Goal: Communication & Community: Answer question/provide support

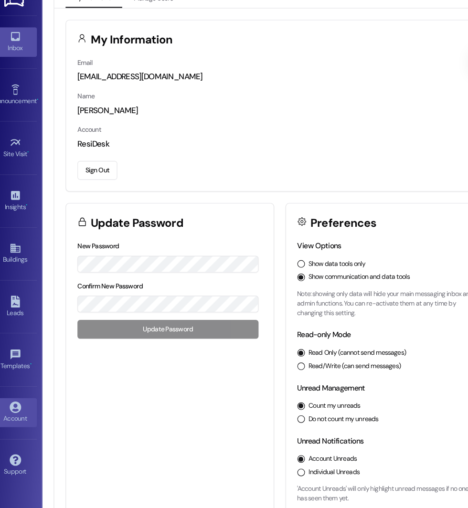
click at [27, 60] on div "Inbox" at bounding box center [24, 62] width 48 height 10
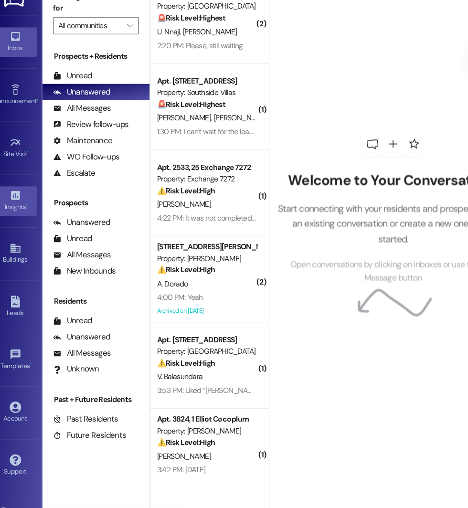
click at [16, 205] on div "Insights •" at bounding box center [24, 203] width 48 height 10
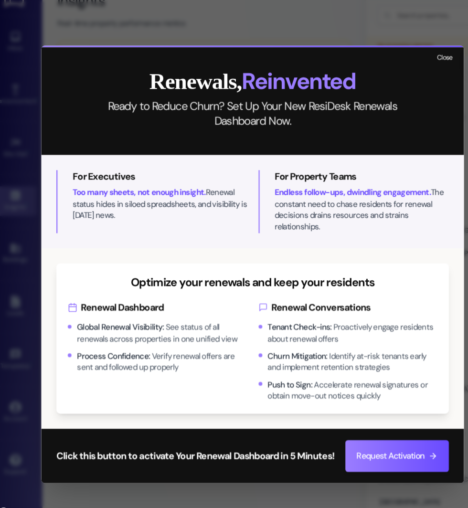
click at [403, 75] on button "Close" at bounding box center [404, 71] width 21 height 12
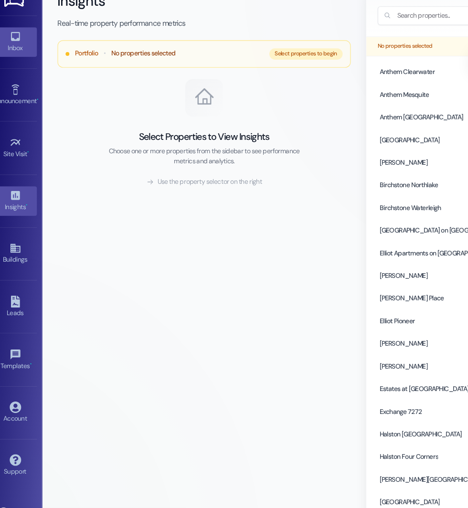
click at [43, 66] on div "Inbox" at bounding box center [24, 62] width 48 height 10
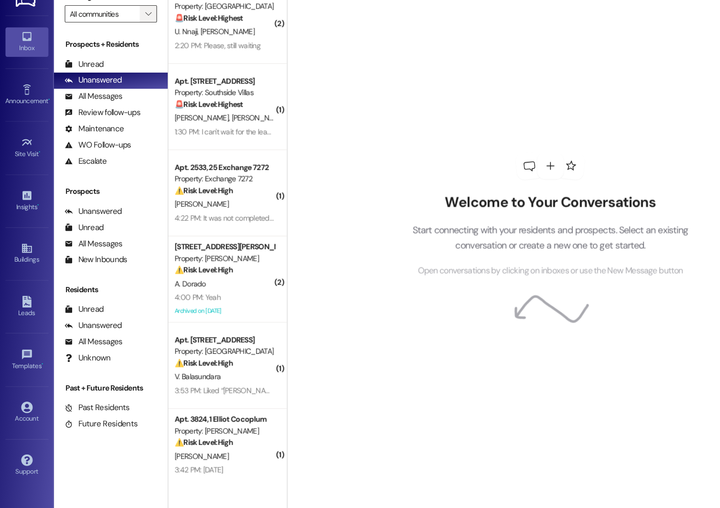
click at [129, 36] on icon "" at bounding box center [131, 32] width 5 height 8
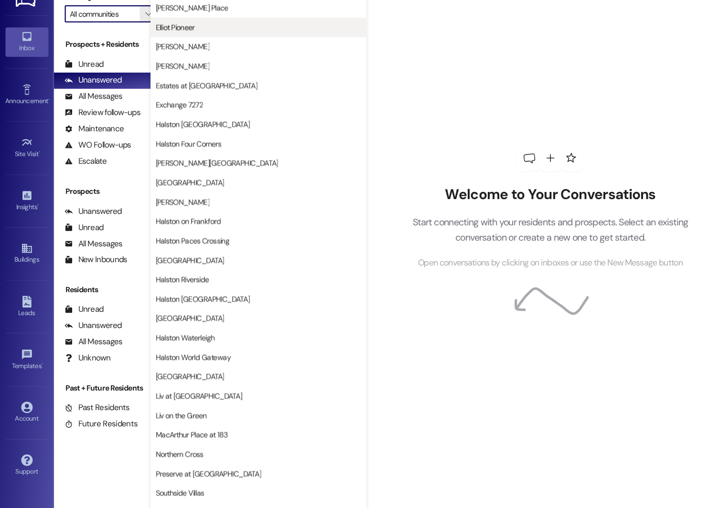
scroll to position [170, 0]
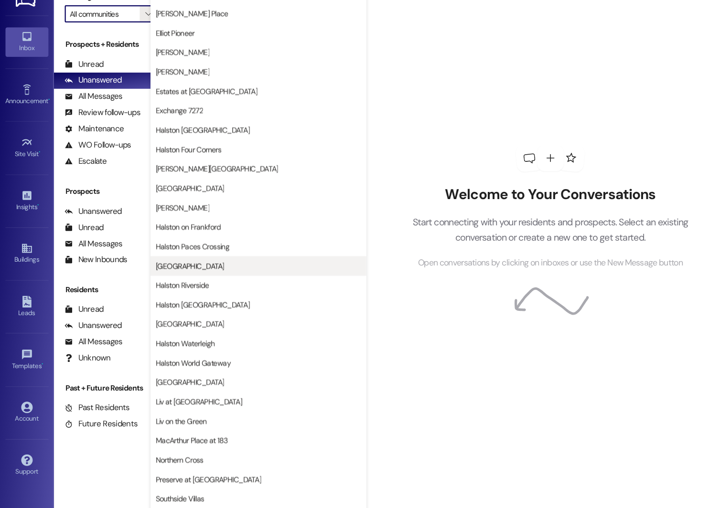
click at [156, 256] on span "[GEOGRAPHIC_DATA]" at bounding box center [168, 256] width 61 height 10
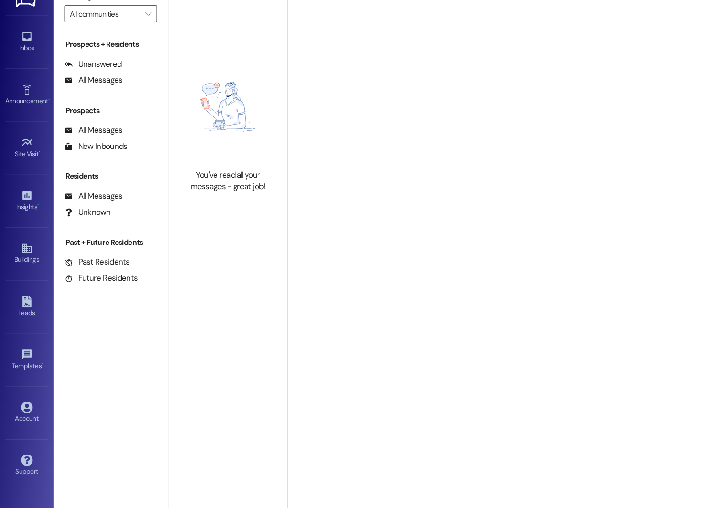
type input "[GEOGRAPHIC_DATA]"
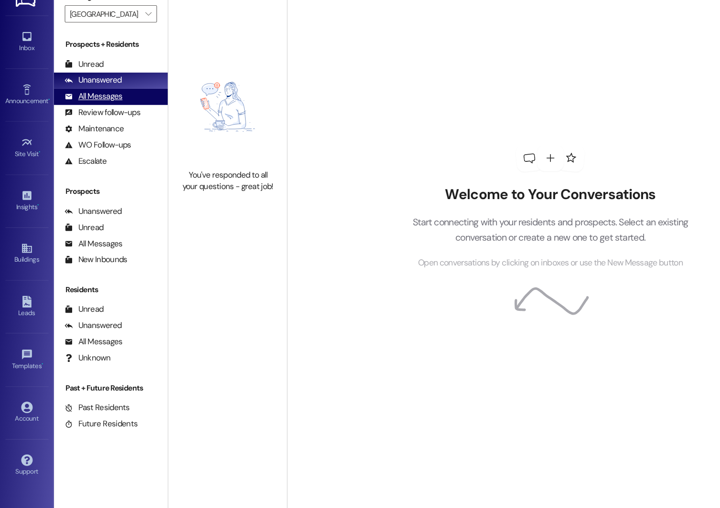
click at [83, 110] on div "All Messages" at bounding box center [82, 105] width 51 height 10
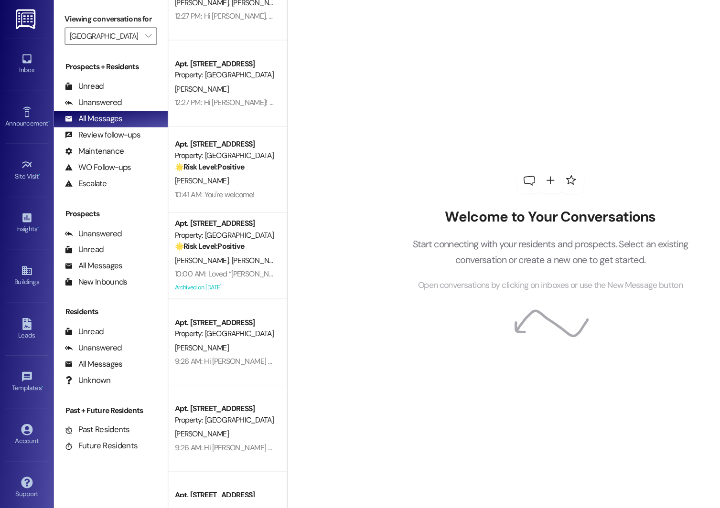
scroll to position [661, 0]
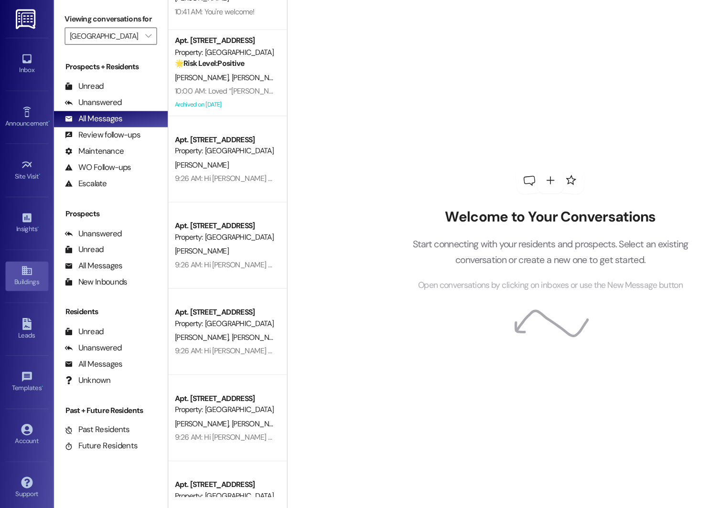
click at [22, 250] on div "Buildings" at bounding box center [24, 250] width 48 height 10
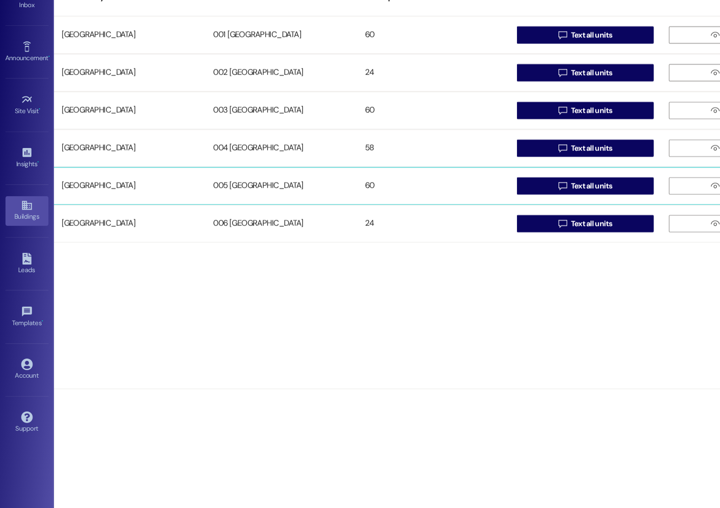
type input "[GEOGRAPHIC_DATA]"
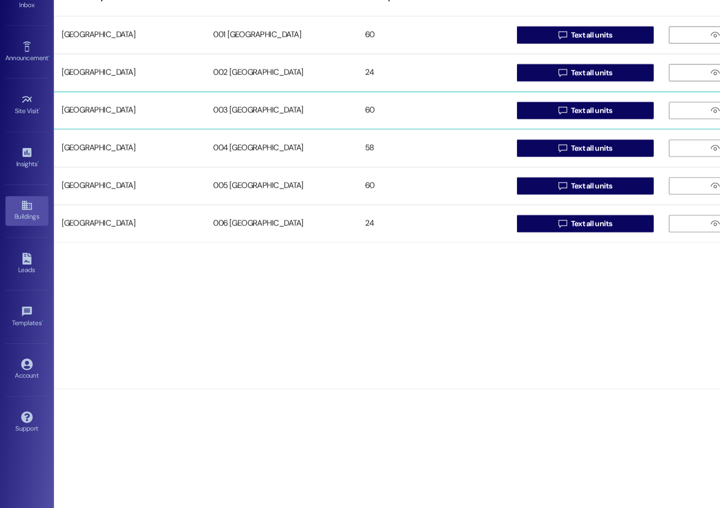
click at [274, 165] on div "[GEOGRAPHIC_DATA] 003 [GEOGRAPHIC_DATA] 60  Text all units  View details" at bounding box center [384, 155] width 672 height 33
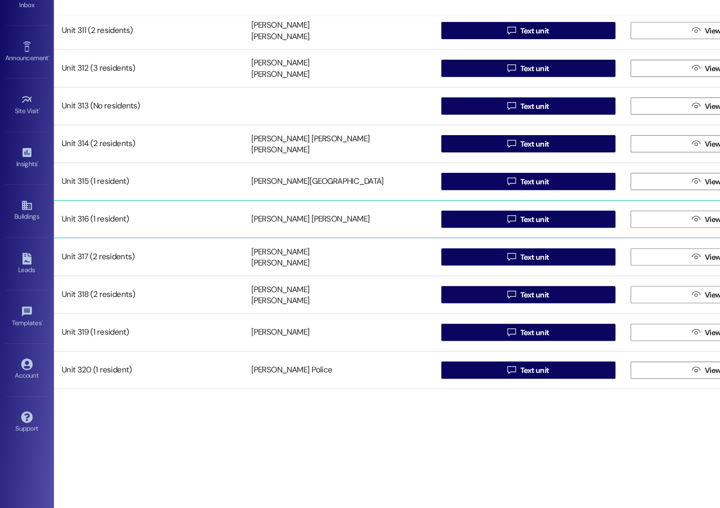
click at [189, 252] on div "Unit 316 (1 resident)" at bounding box center [132, 252] width 168 height 19
click at [453, 264] on div "Unit 316 (1 resident) [PERSON_NAME] [PERSON_NAME]  Text unit  View details" at bounding box center [384, 251] width 672 height 33
click at [439, 255] on button " Text unit" at bounding box center [468, 252] width 155 height 15
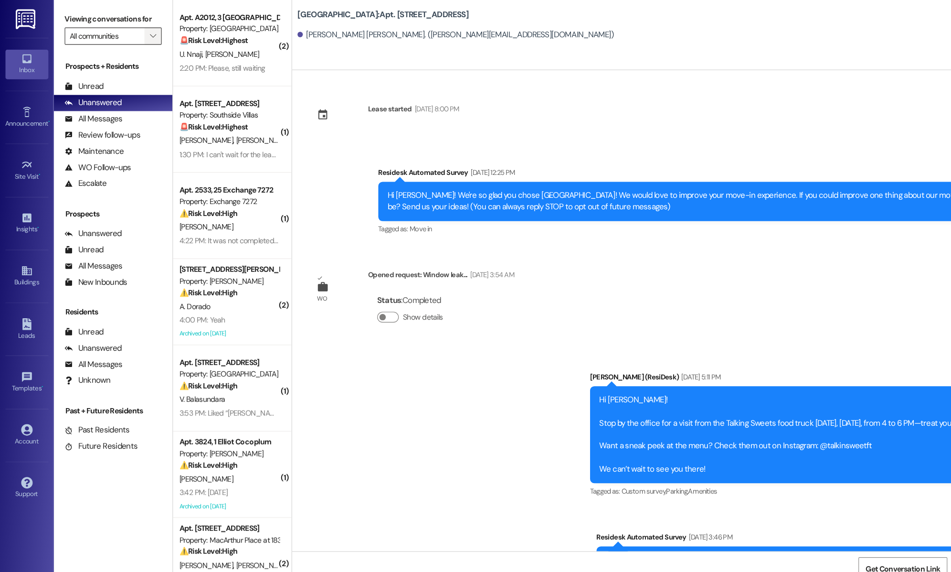
click at [131, 36] on span "" at bounding box center [135, 31] width 9 height 15
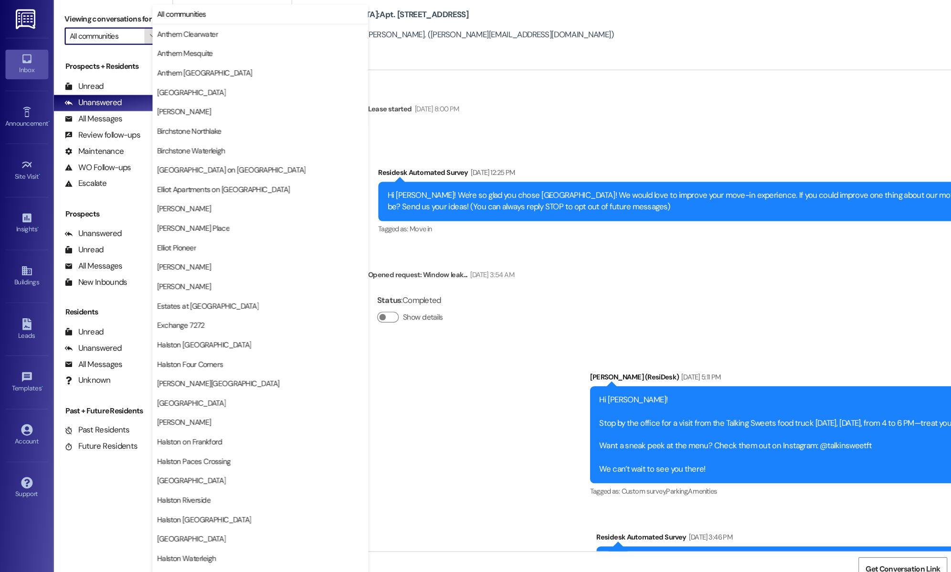
type input "Halston [GEOGRAPHIC_DATA]"
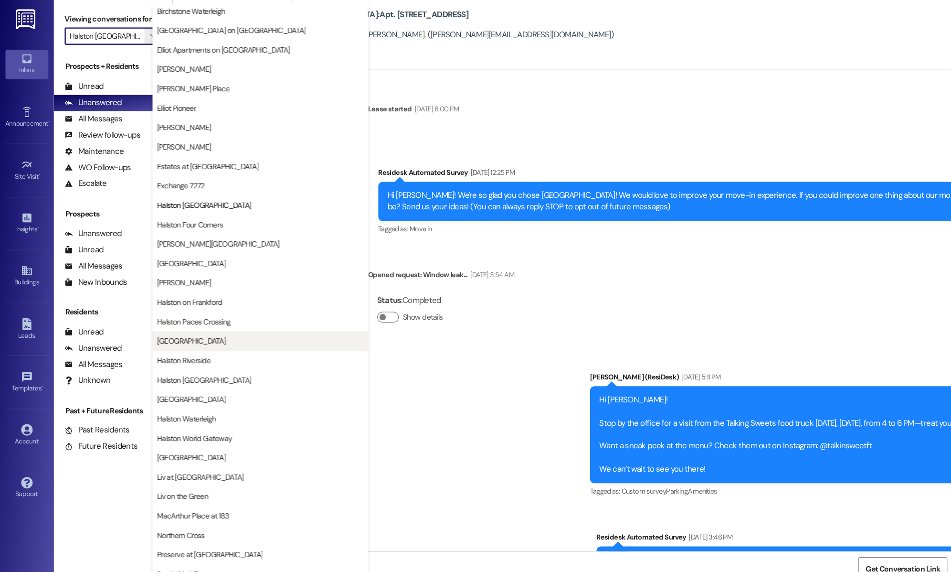
click at [193, 305] on span "[GEOGRAPHIC_DATA]" at bounding box center [169, 302] width 61 height 10
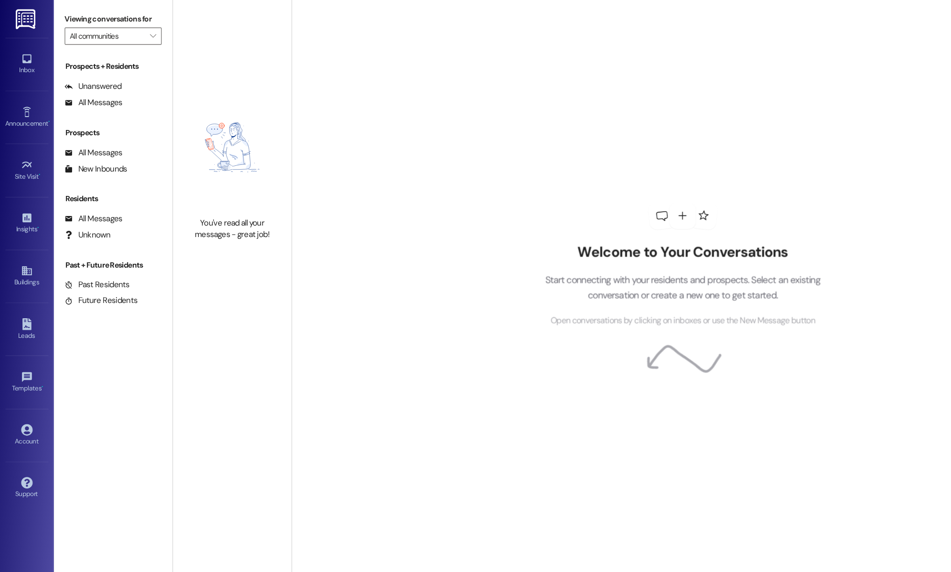
type input "[GEOGRAPHIC_DATA]"
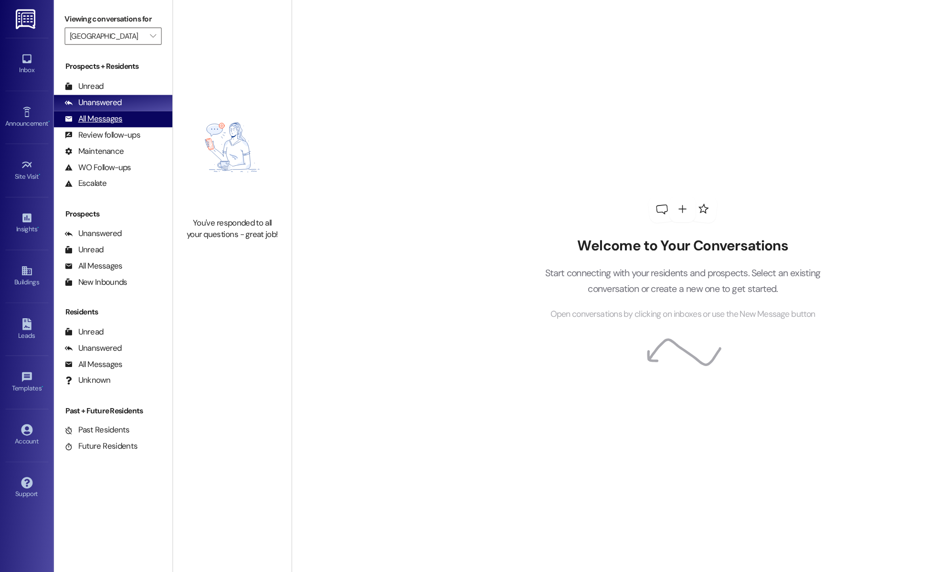
click at [95, 106] on div "All Messages" at bounding box center [82, 105] width 51 height 10
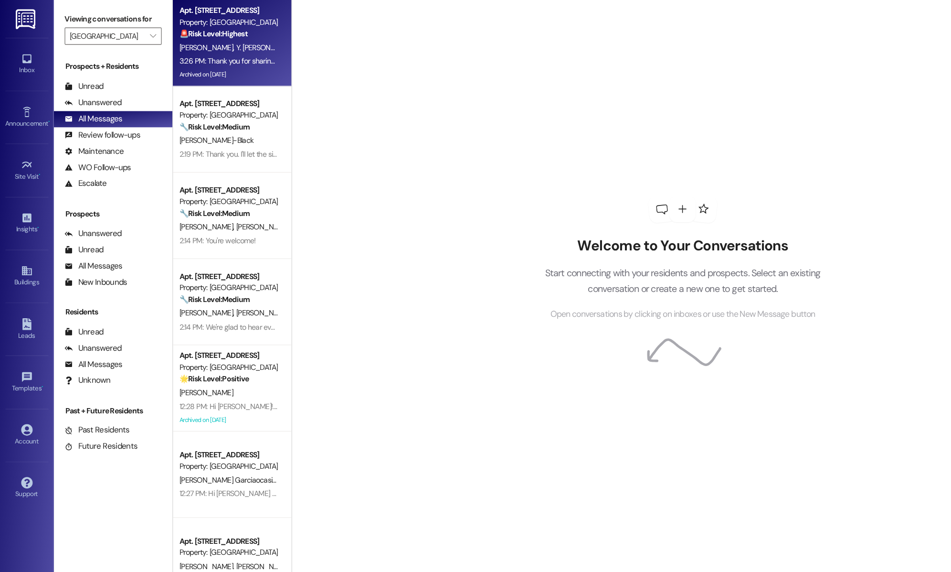
click at [197, 56] on div "3:26 PM: Thank you for sharing your feedback and suggestion. We appreciate it. …" at bounding box center [316, 54] width 315 height 9
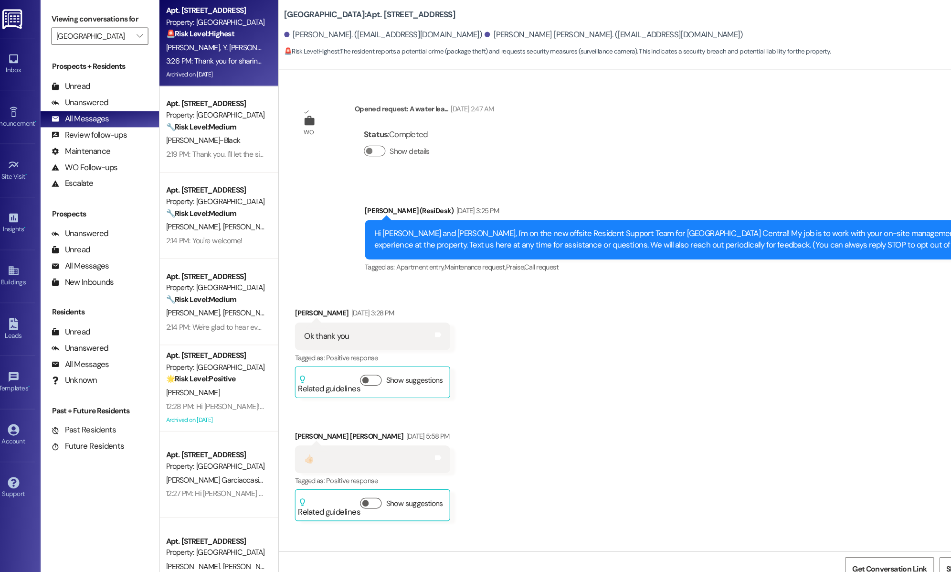
scroll to position [12819, 0]
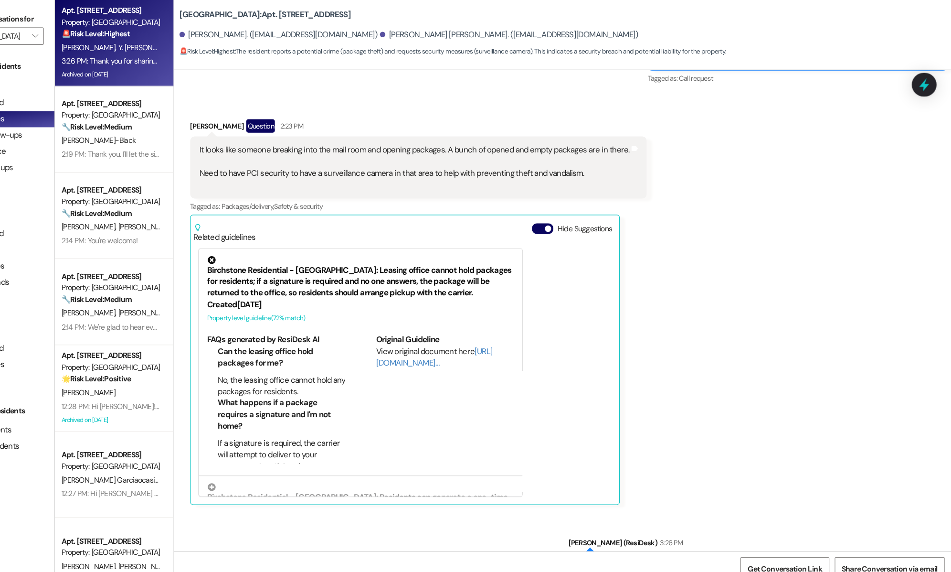
click at [468, 198] on div "Hide Suggestions" at bounding box center [613, 203] width 75 height 10
click at [468, 198] on button "Hide Suggestions" at bounding box center [585, 203] width 19 height 10
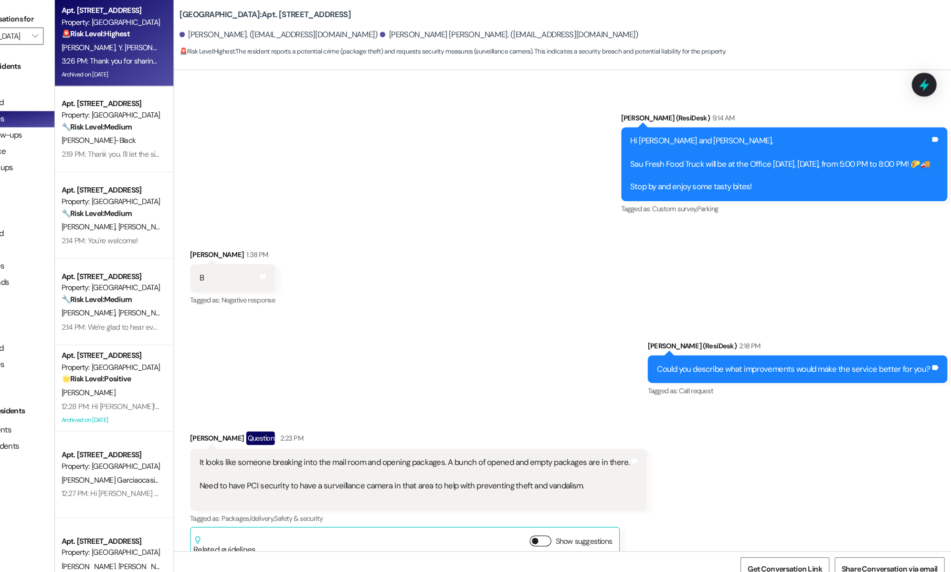
scroll to position [12590, 0]
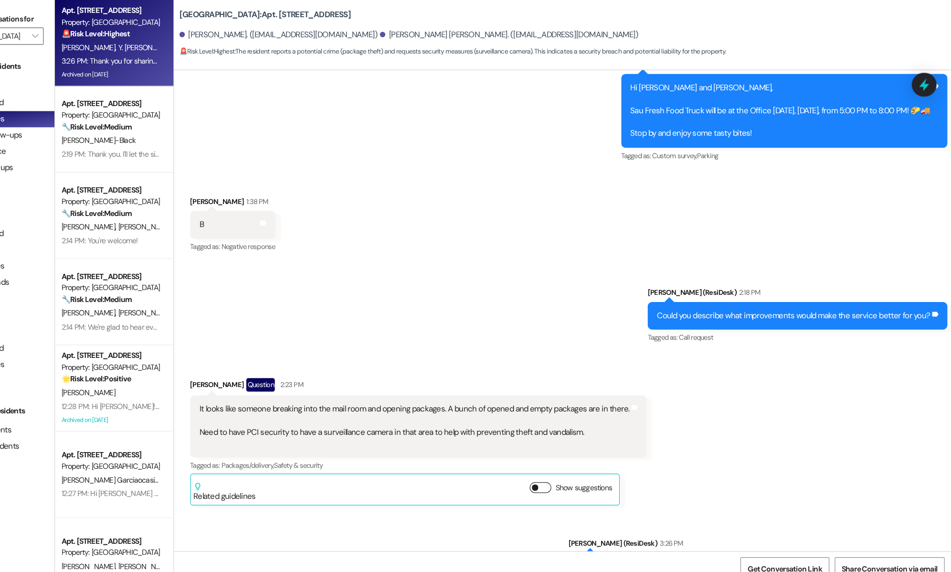
type textarea "Hi {{first_name}}, I understand your concern about the mailroom. I'll pass your…"
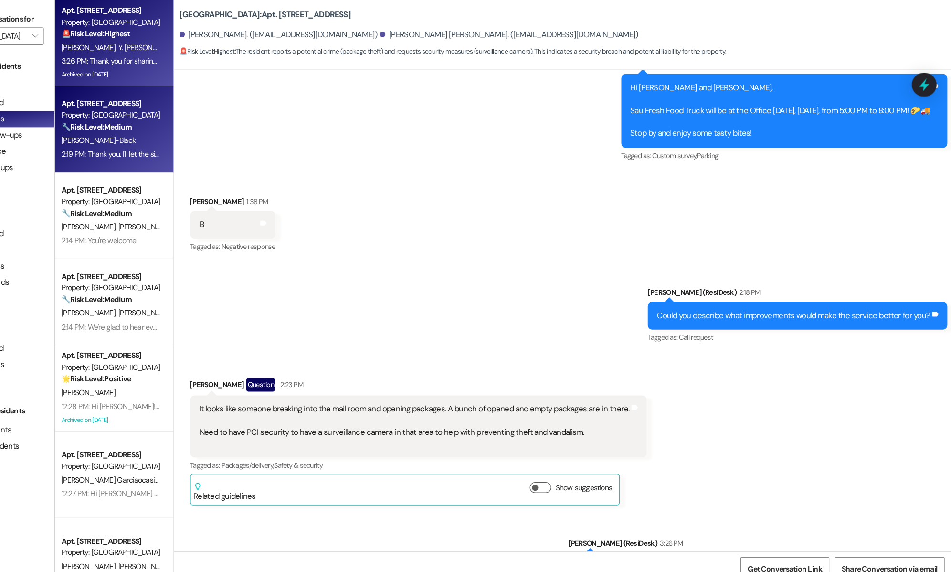
click at [217, 130] on div "[PERSON_NAME]-Black" at bounding box center [203, 124] width 90 height 12
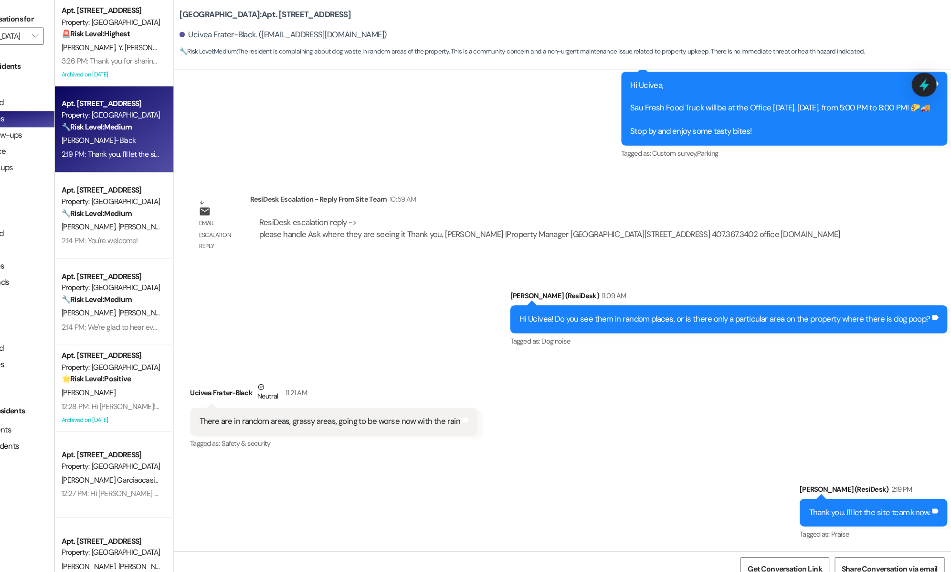
scroll to position [0, 0]
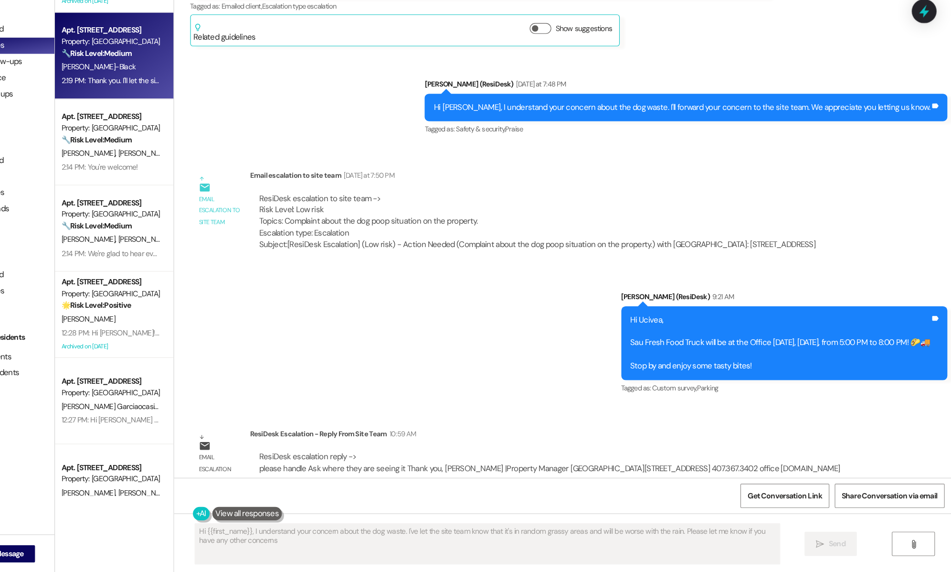
type textarea "Hi {{first_name}}, I understand your concern about the dog waste. I've let the …"
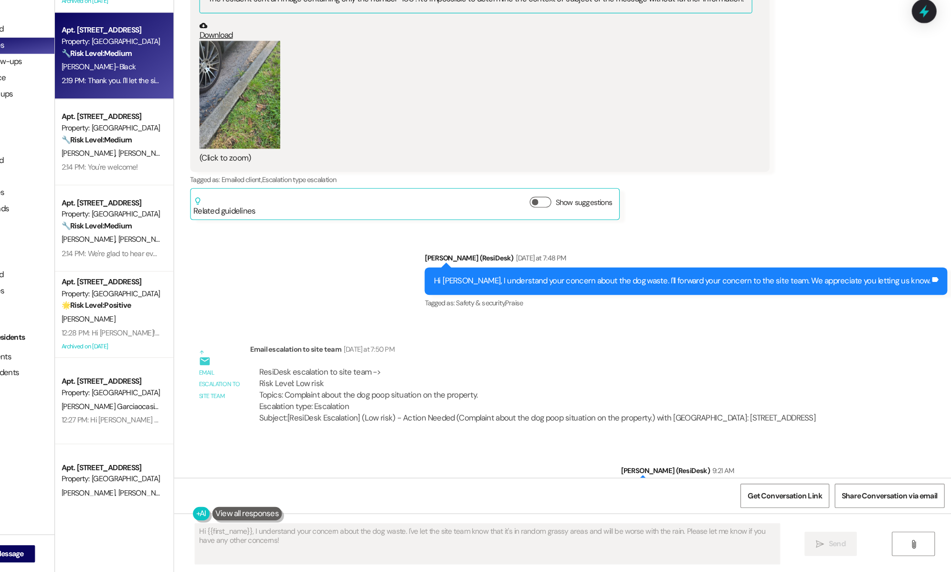
scroll to position [15981, 0]
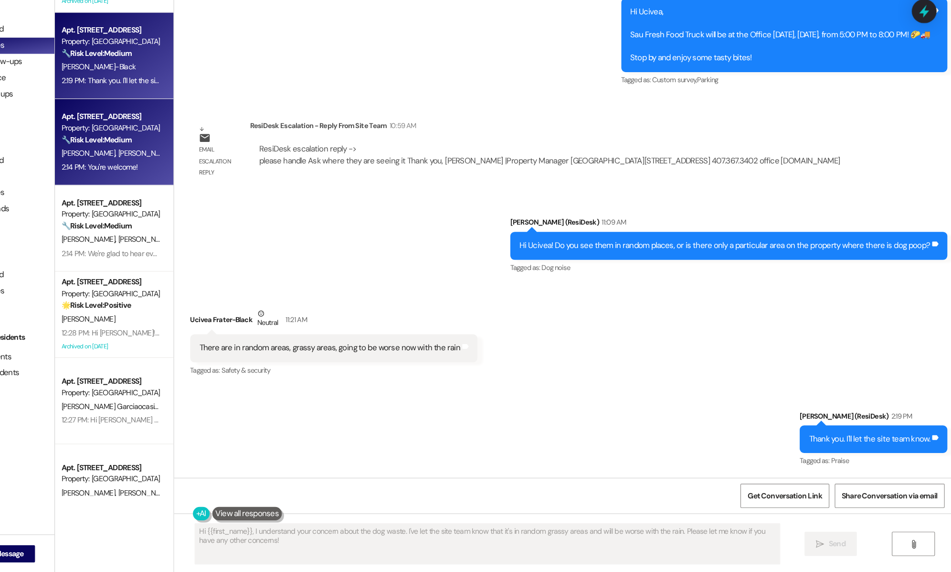
click at [179, 199] on span "[PERSON_NAME]" at bounding box center [184, 200] width 51 height 9
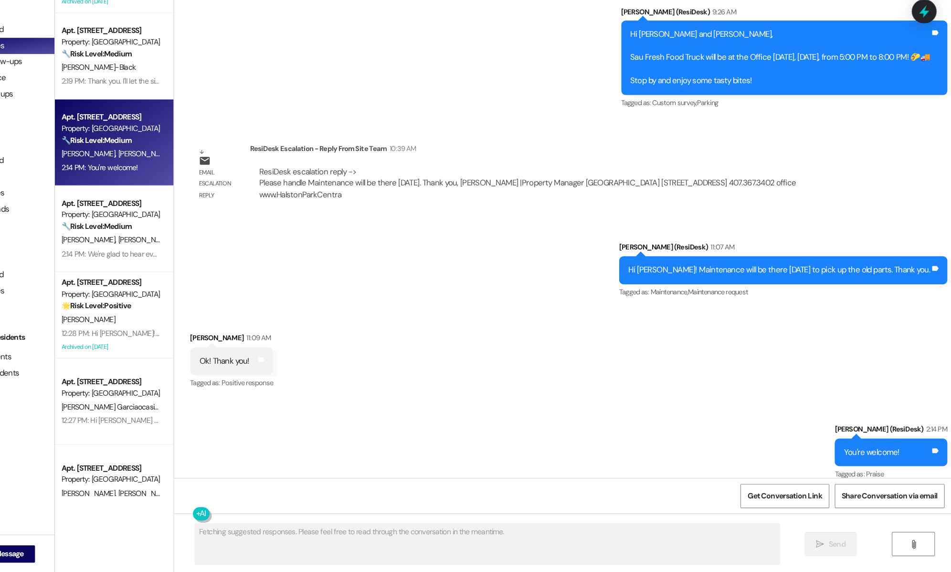
scroll to position [0, 0]
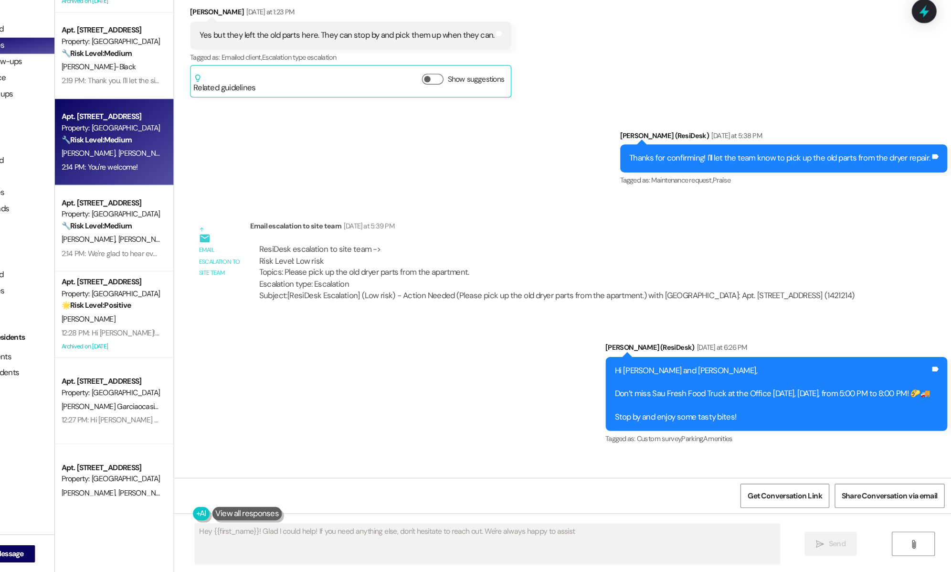
type textarea "Hey {{first_name}}! Glad I could help! If you need anything else, don't hesitat…"
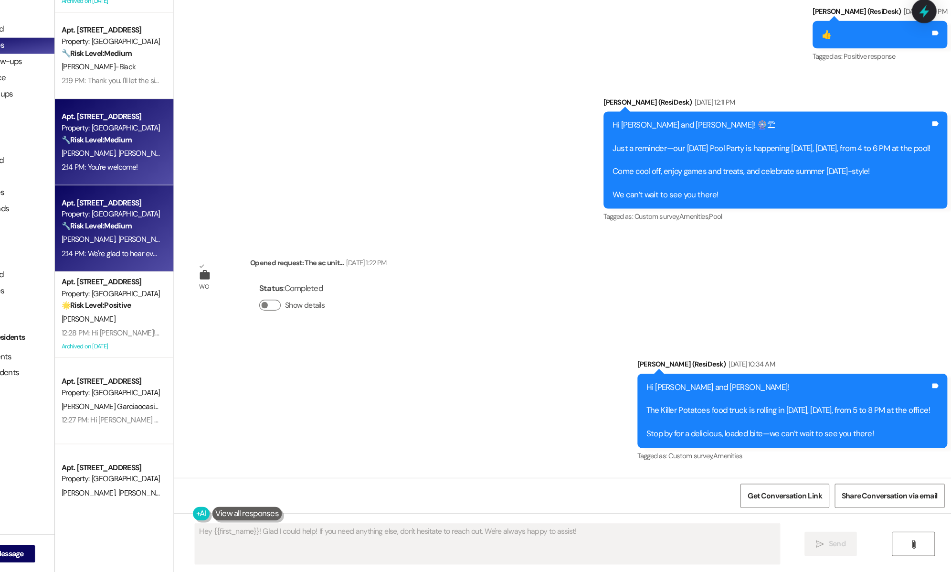
click at [207, 297] on div "Apt. 106, 003 [GEOGRAPHIC_DATA] Property: [GEOGRAPHIC_DATA] Central 🔧 Risk Leve…" at bounding box center [205, 267] width 105 height 76
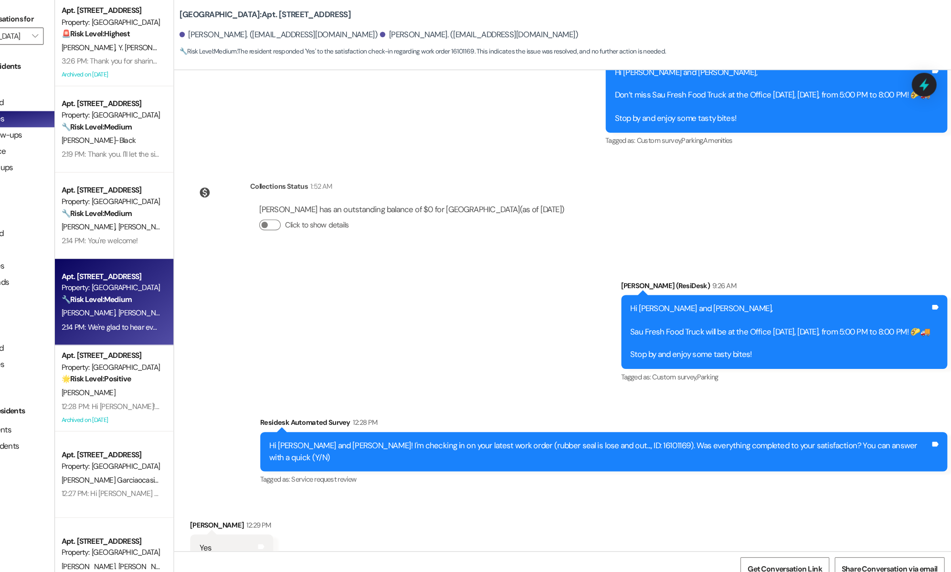
scroll to position [5616, 0]
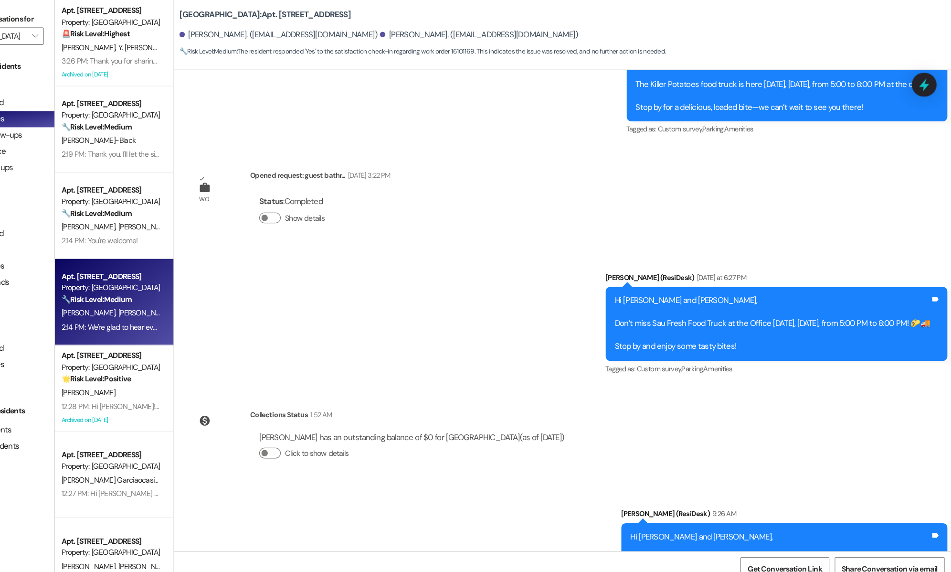
type textarea "Hi [PERSON_NAME] and [PERSON_NAME]! I'm happy to hear everything is taken care …"
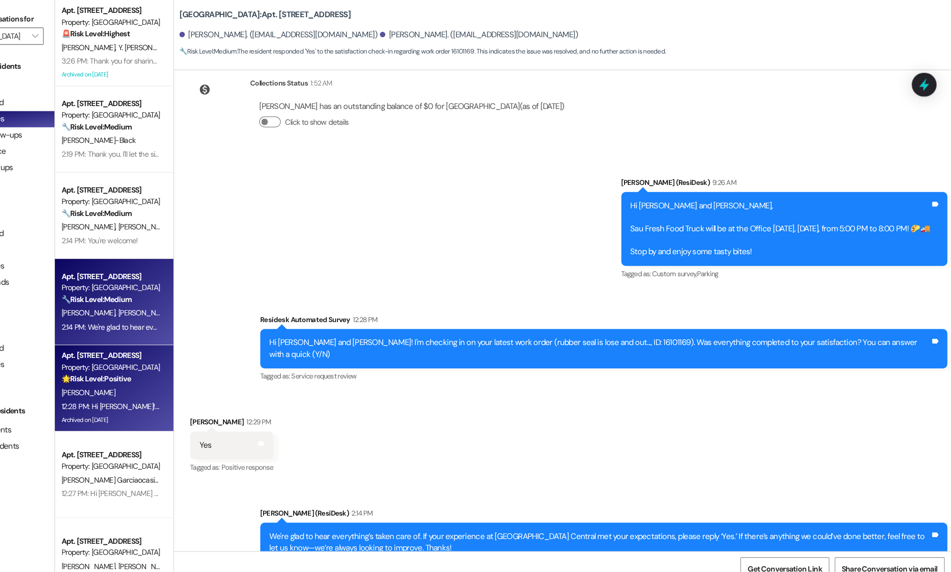
click at [178, 345] on div "[PERSON_NAME]" at bounding box center [203, 348] width 90 height 12
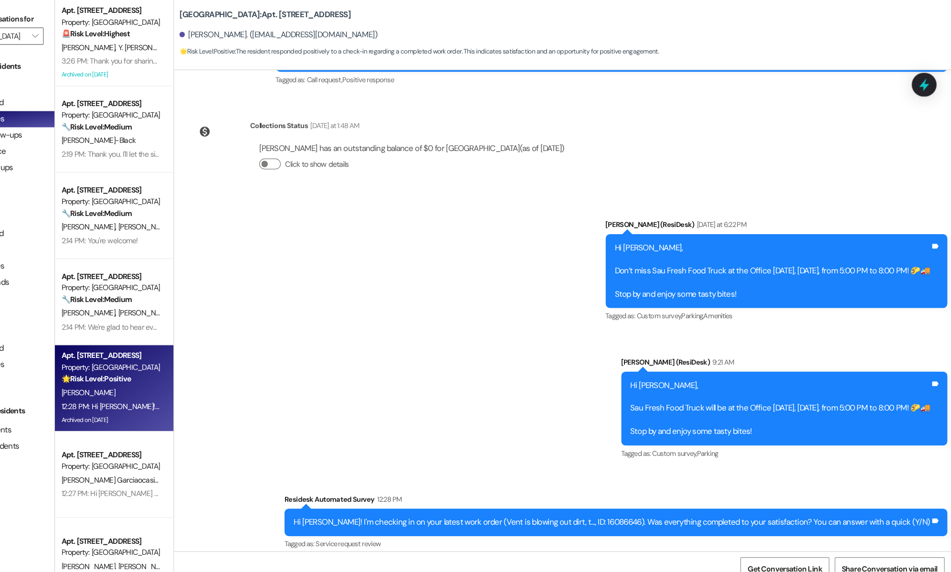
scroll to position [14184, 0]
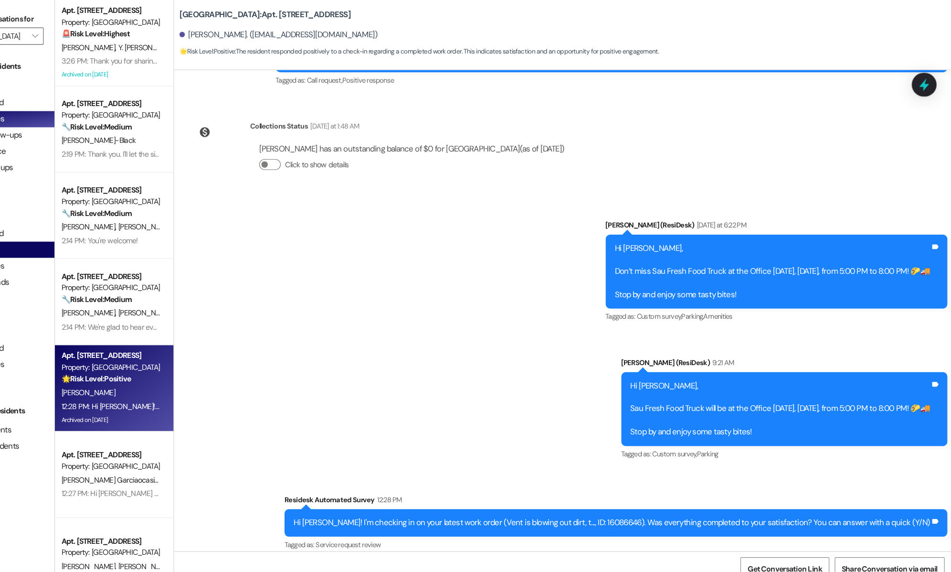
type textarea "Hi {{first_name}}! I'm sorry, but I don't have enough information to respond to…"
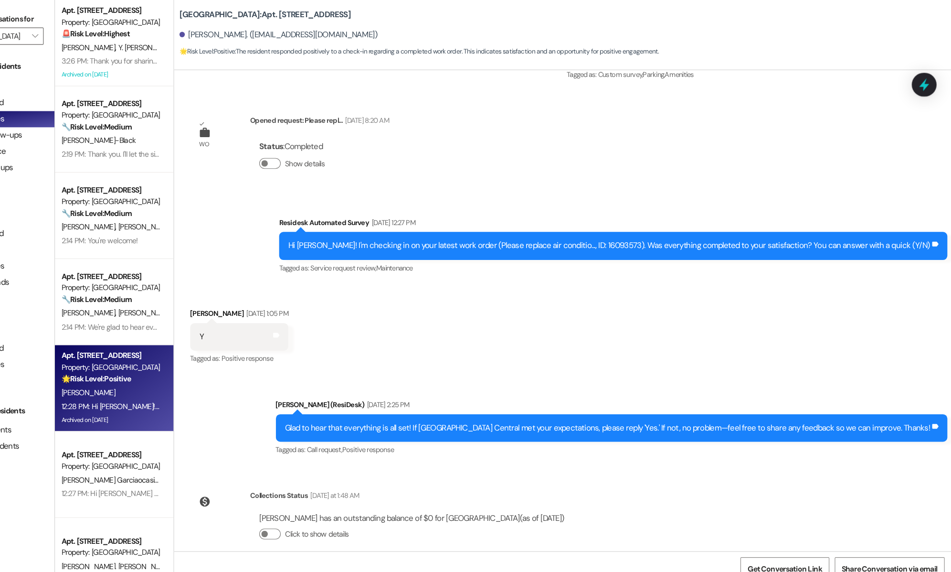
scroll to position [13813, 0]
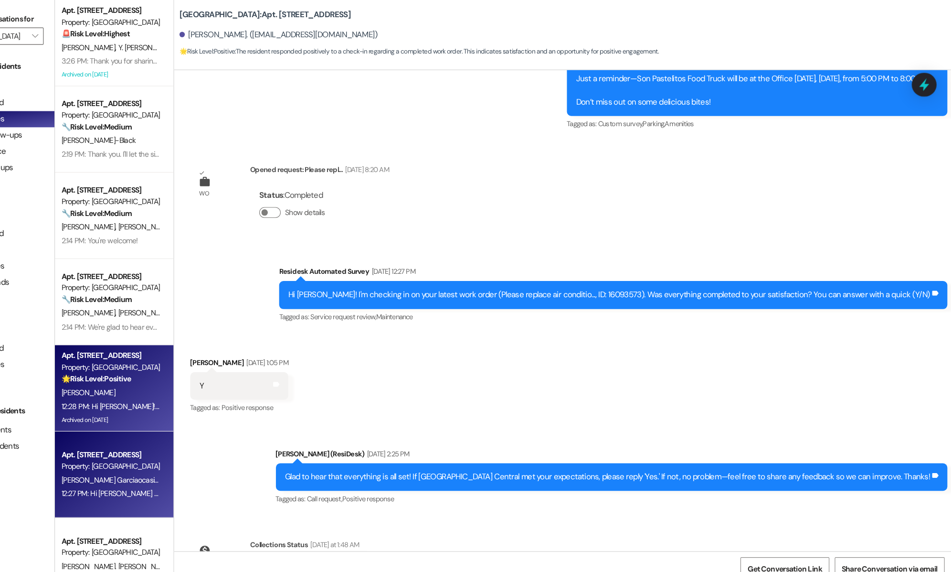
click at [168, 431] on div "[PERSON_NAME] Garciaocasio [PERSON_NAME] [PERSON_NAME]" at bounding box center [203, 425] width 90 height 12
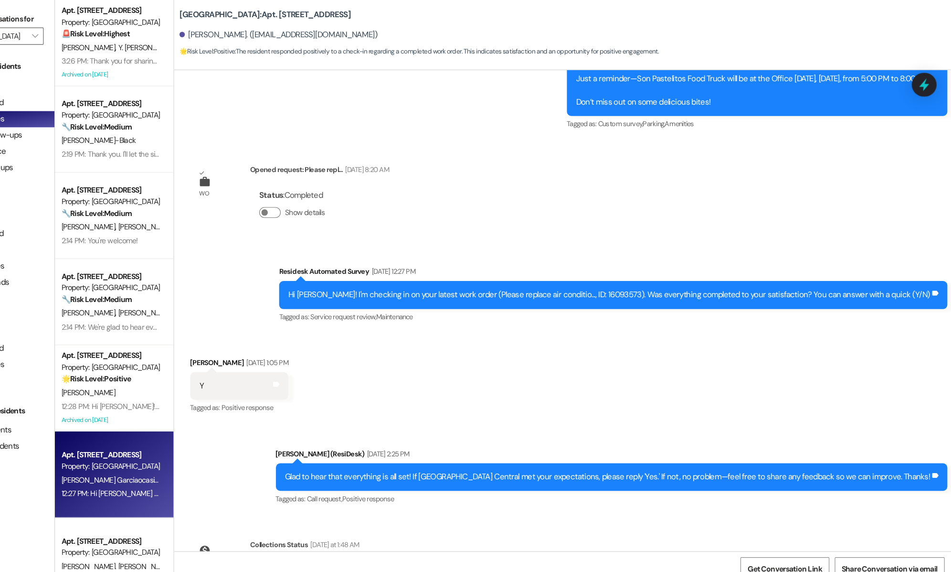
type textarea "Fetching suggested responses. Please feel free to read through the conversation…"
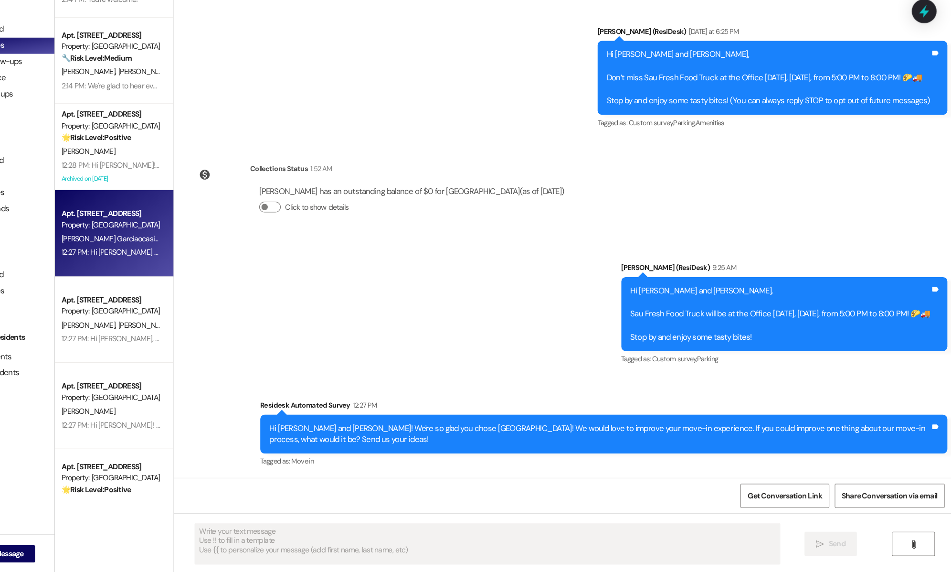
scroll to position [151, 0]
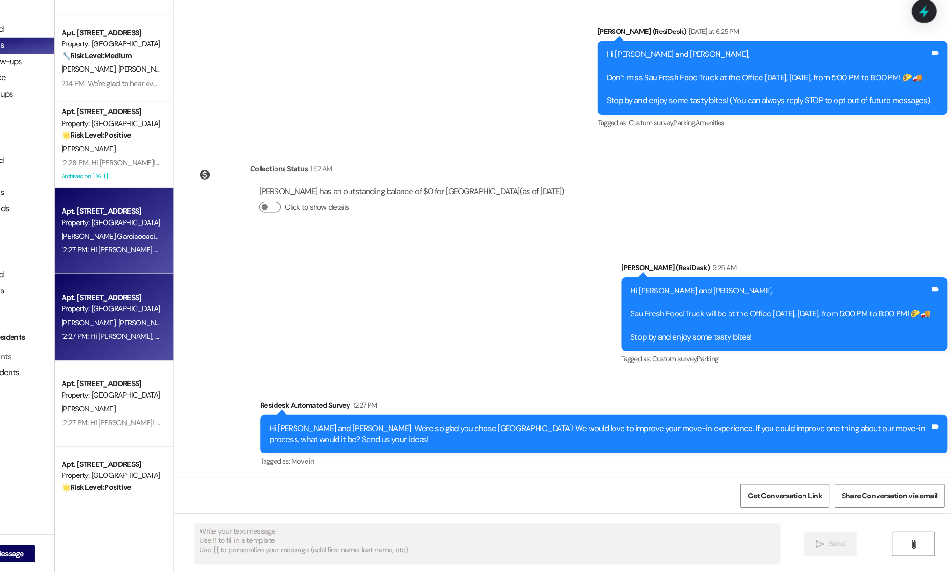
click at [201, 368] on div "12:27 PM: Hi [PERSON_NAME], [PERSON_NAME], [PERSON_NAME] and [PERSON_NAME]! I'm…" at bounding box center [203, 363] width 90 height 12
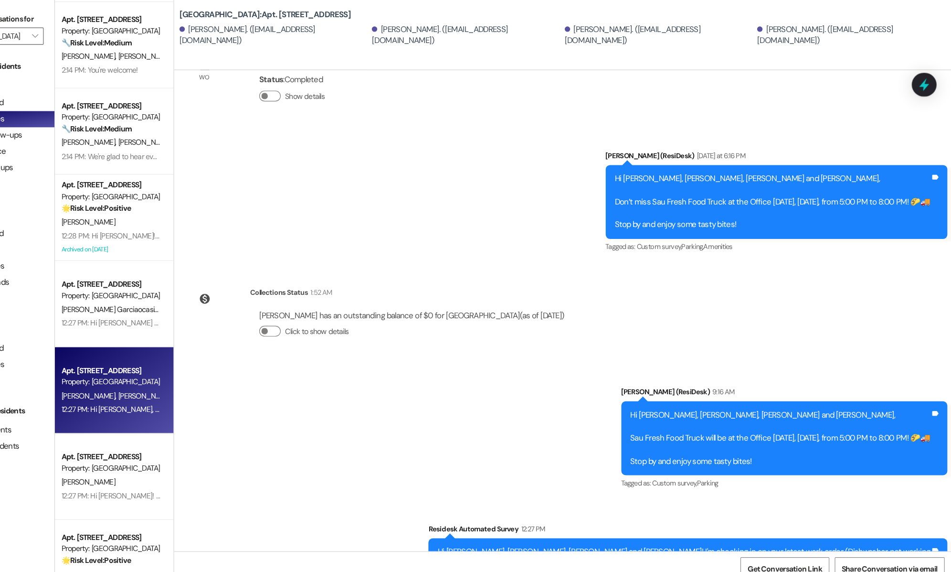
scroll to position [0, 0]
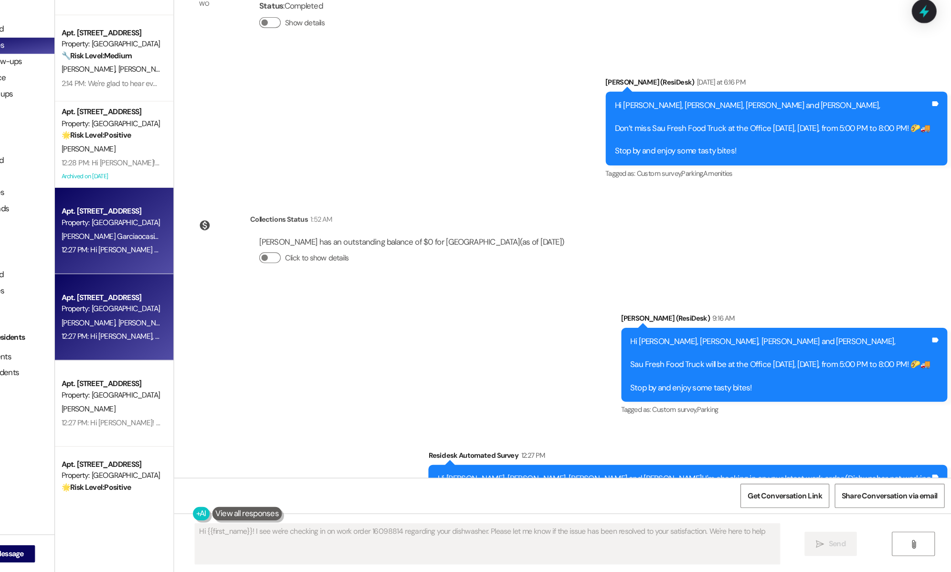
type textarea "Hi {{first_name}}! I see we're checking in on work order 16098814 regarding you…"
click at [205, 267] on div "Property: [GEOGRAPHIC_DATA]" at bounding box center [203, 262] width 88 height 10
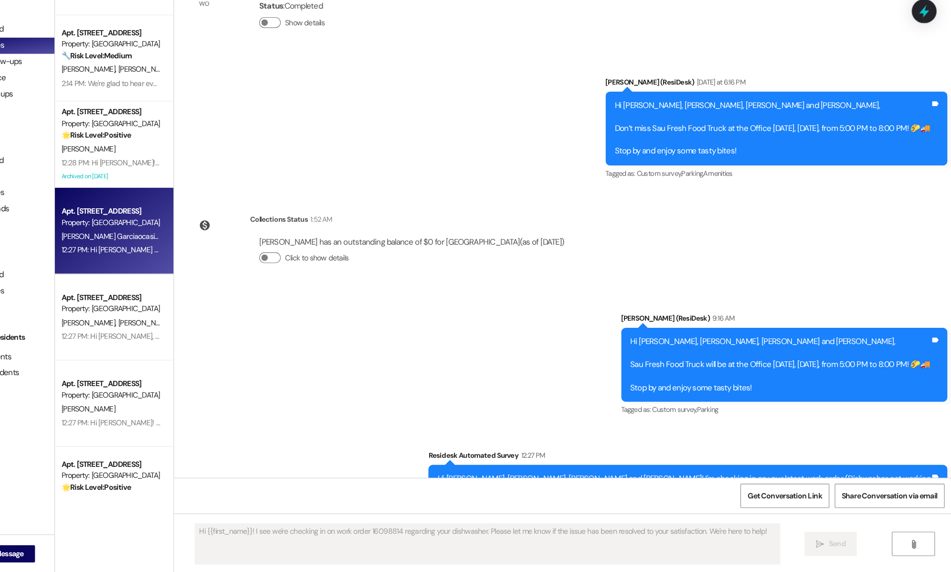
type textarea "Fetching suggested responses. Please feel free to read through the conversation…"
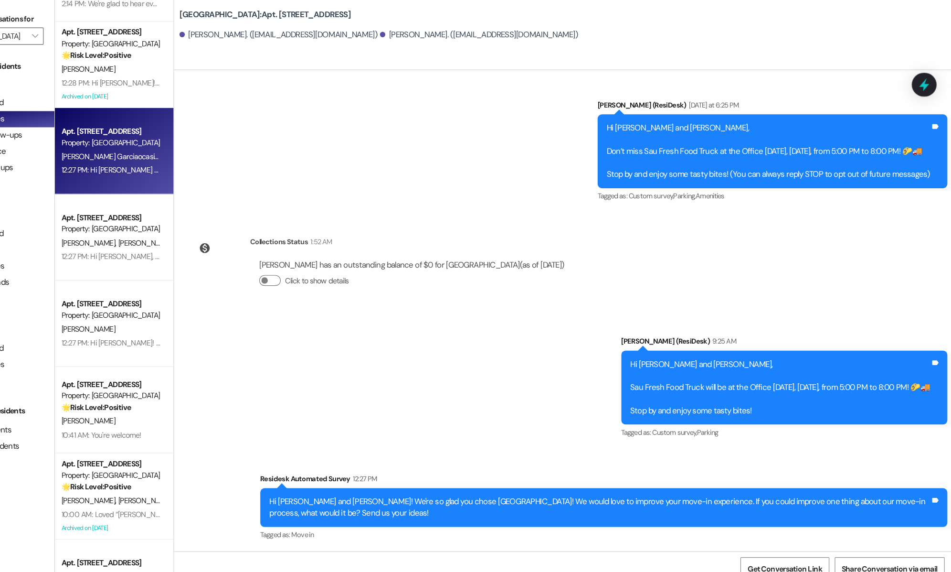
scroll to position [352, 0]
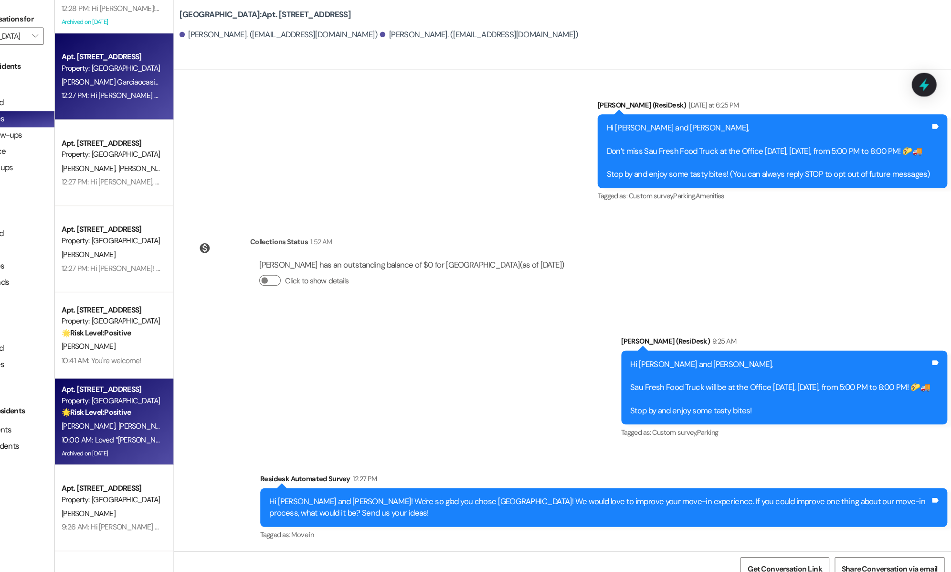
click at [209, 373] on span "[PERSON_NAME]" at bounding box center [233, 377] width 48 height 9
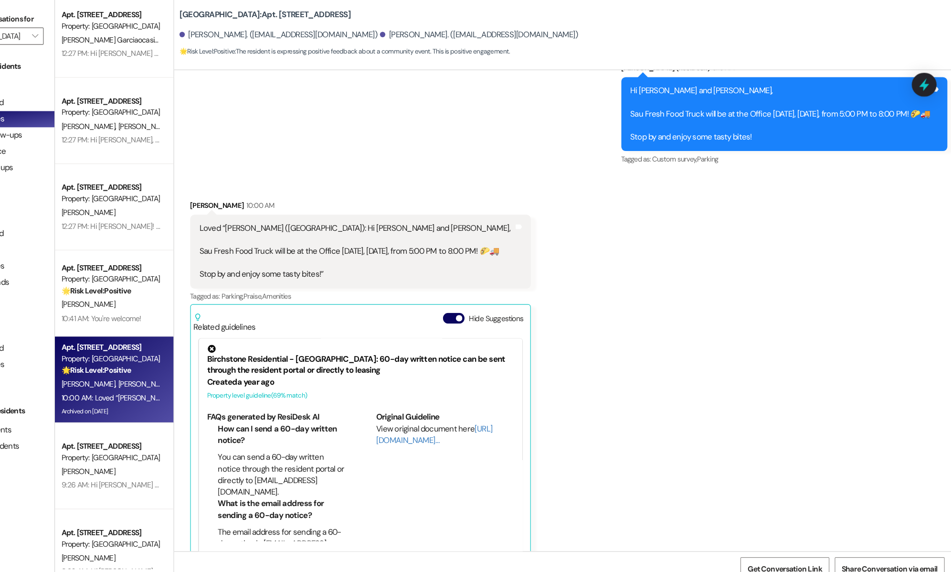
scroll to position [10762, 0]
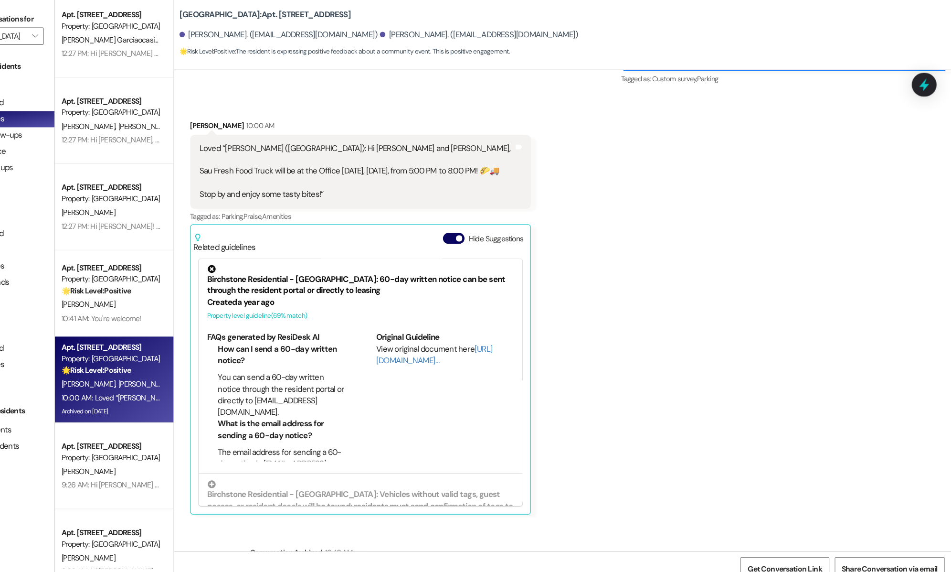
type textarea "Hi {{first_name}}, I'm so glad you enjoyed the food truck announcement! It's gr…"
click at [468, 206] on div "Hide Suggestions" at bounding box center [534, 215] width 75 height 18
click at [468, 208] on span "button" at bounding box center [512, 211] width 6 height 6
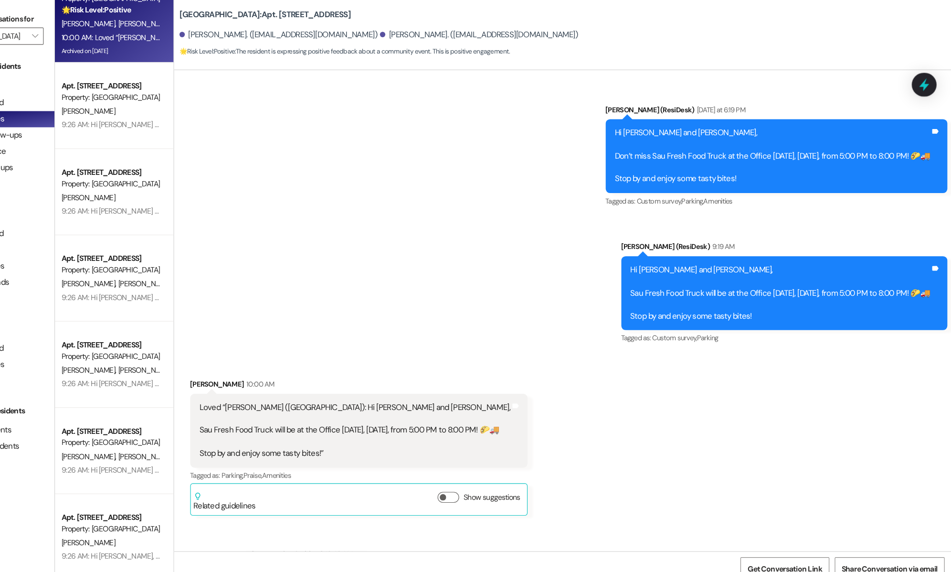
scroll to position [732, 0]
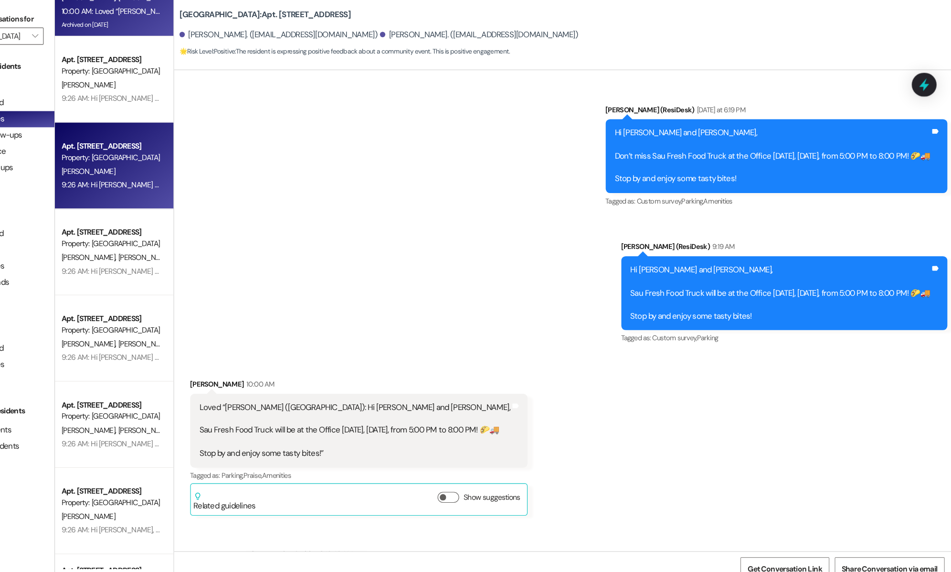
click at [221, 157] on div "[PERSON_NAME]" at bounding box center [203, 152] width 90 height 12
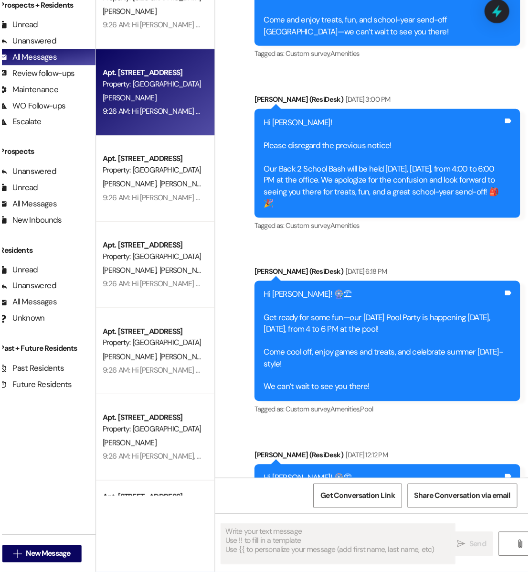
scroll to position [8314, 0]
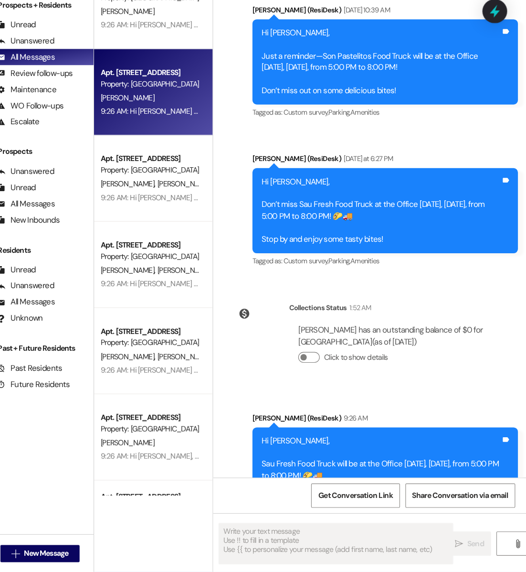
click at [468, 214] on div "Hi [PERSON_NAME], Don’t miss Sau Fresh Food Truck at the Office [DATE], [DATE],…" at bounding box center [401, 252] width 235 height 76
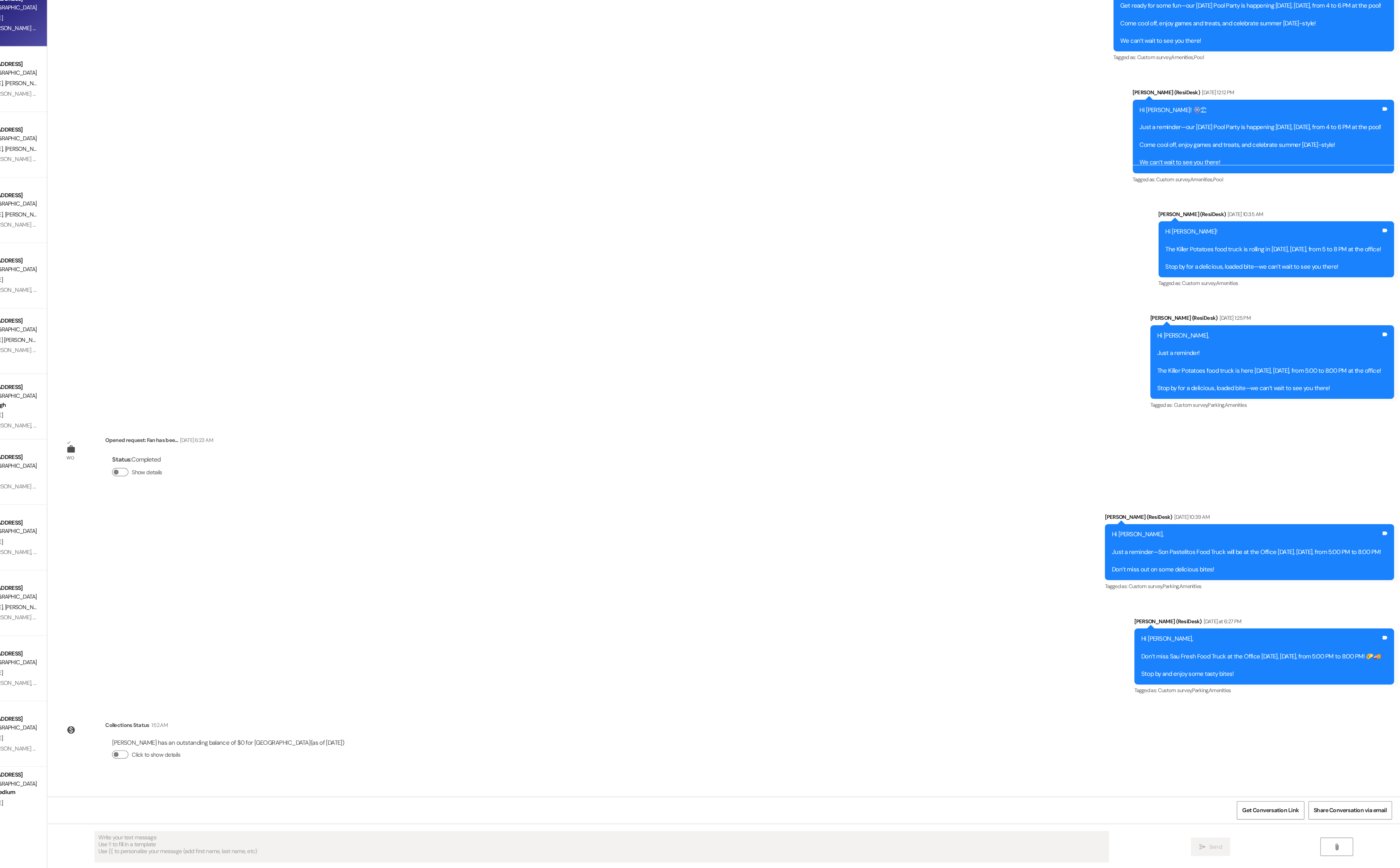
scroll to position [5155, 0]
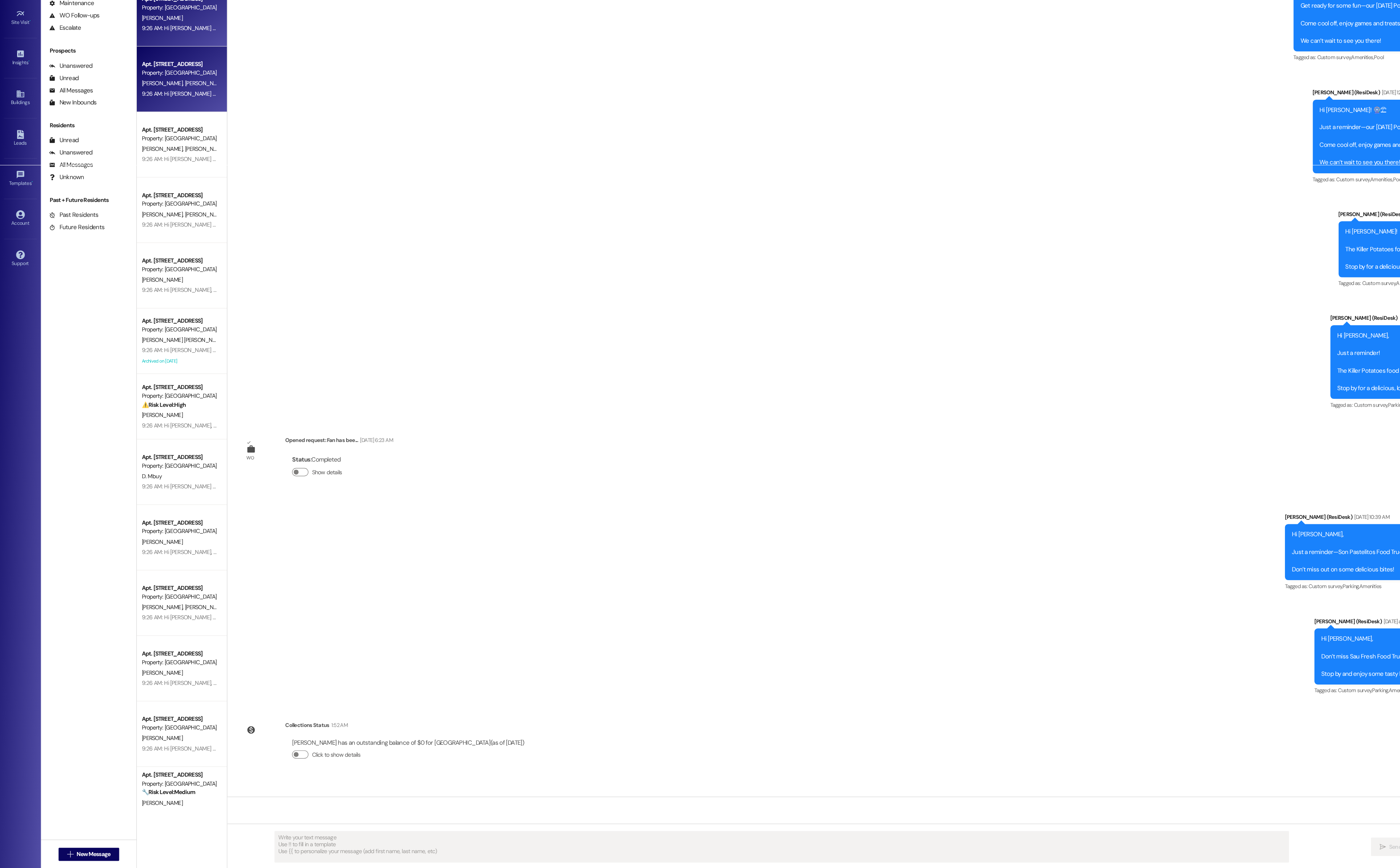
click at [142, 196] on div "Apt. 302, 003 [GEOGRAPHIC_DATA] Property: [GEOGRAPHIC_DATA] [PERSON_NAME][GEOGR…" at bounding box center [161, 169] width 80 height 58
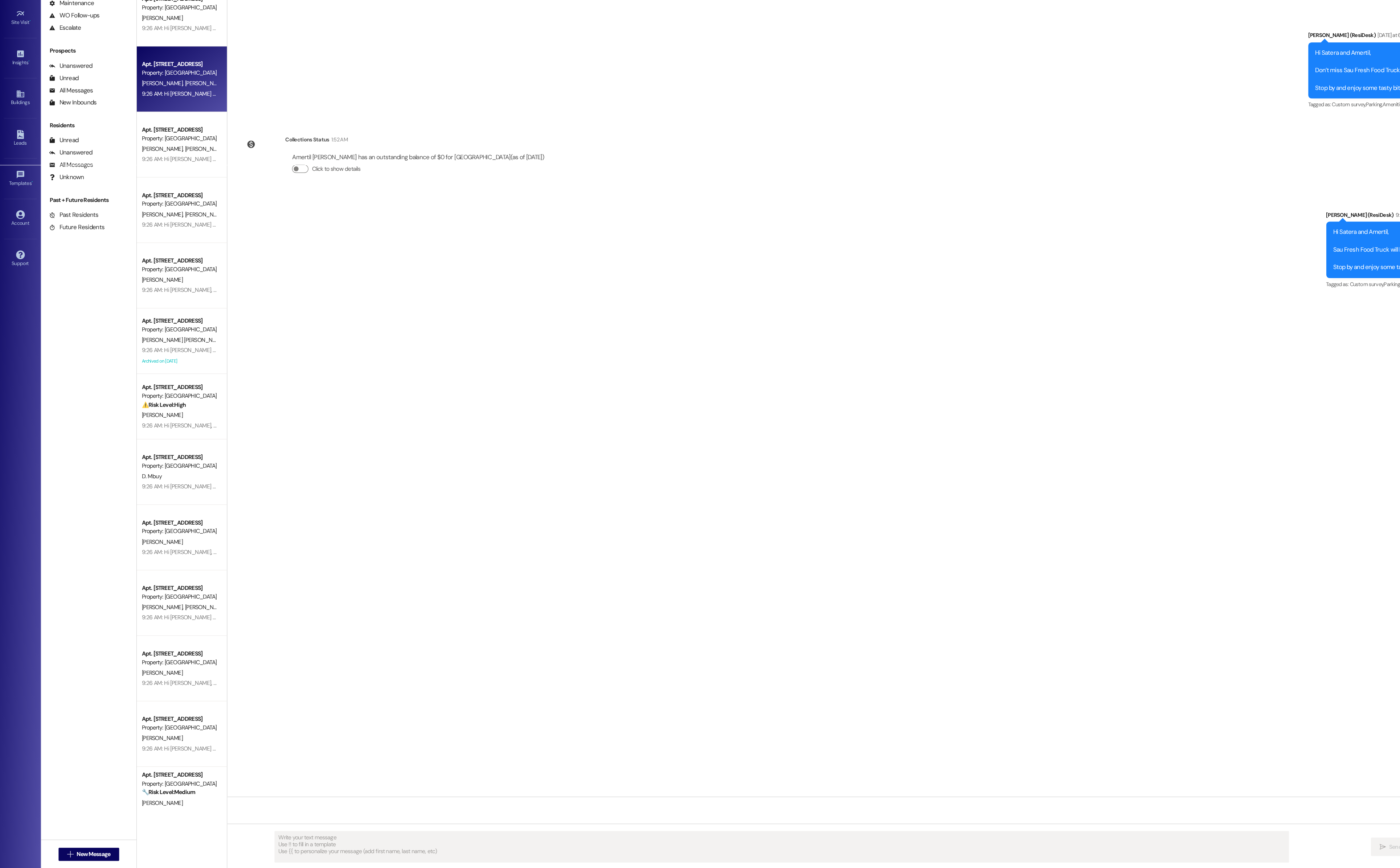
scroll to position [0, 0]
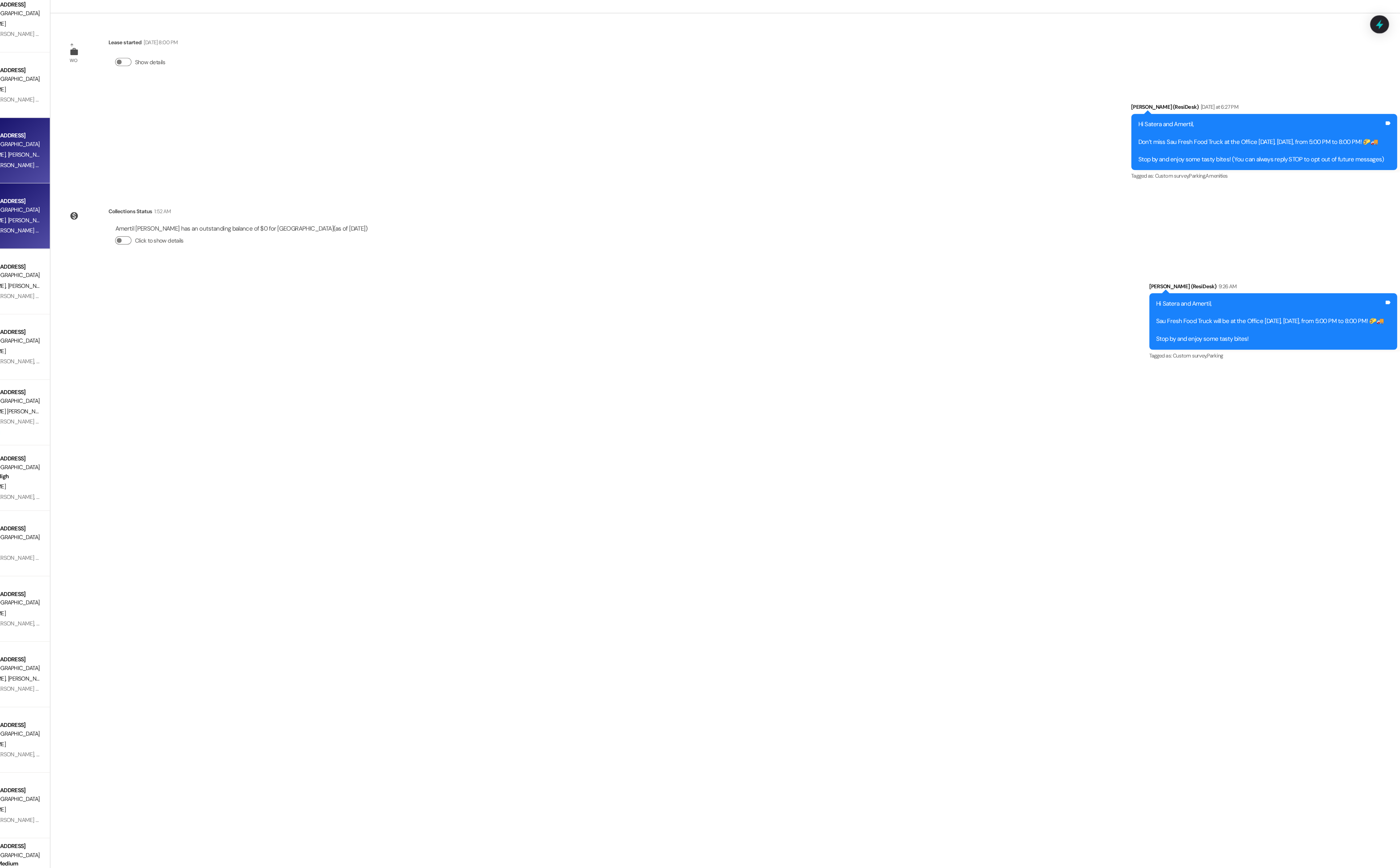
click at [181, 234] on div "[PERSON_NAME] [PERSON_NAME]" at bounding box center [159, 231] width 68 height 9
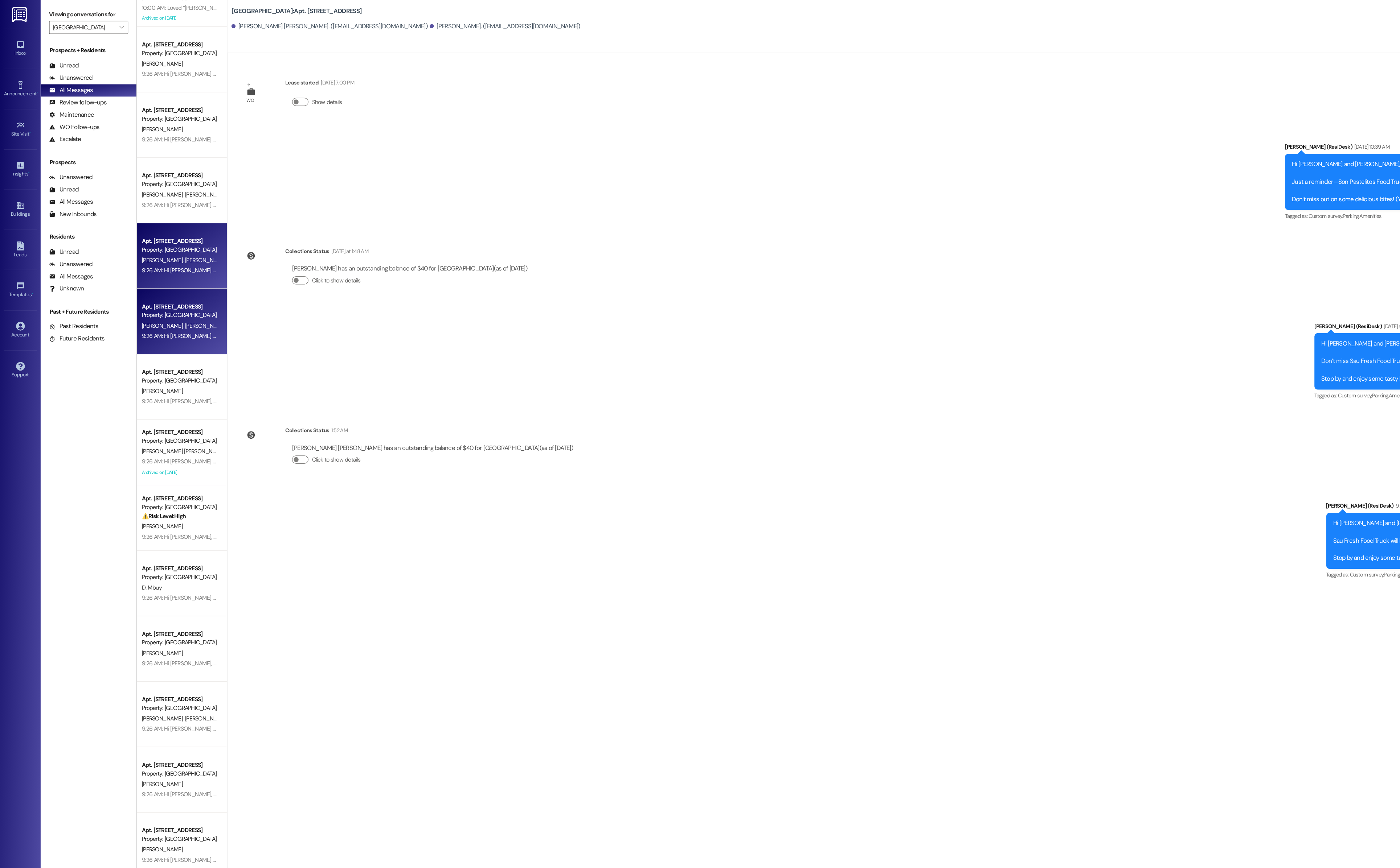
click at [169, 301] on div "9:26 AM: Hi [PERSON_NAME] and [PERSON_NAME], [PERSON_NAME] Fresh Food Truck wil…" at bounding box center [327, 298] width 403 height 7
type textarea "Fetching suggested responses. Please feel free to read through the conversation…"
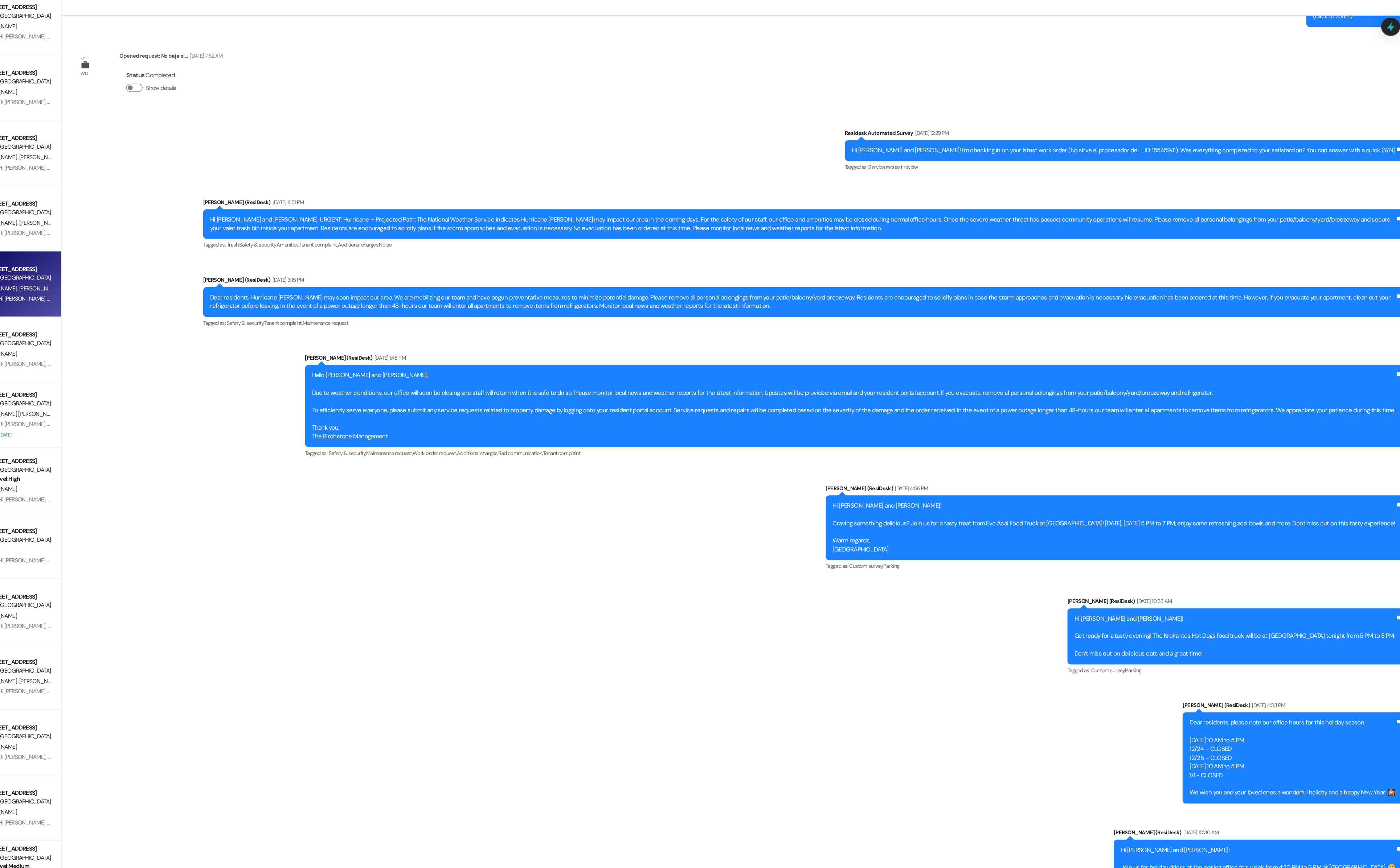
scroll to position [6374, 0]
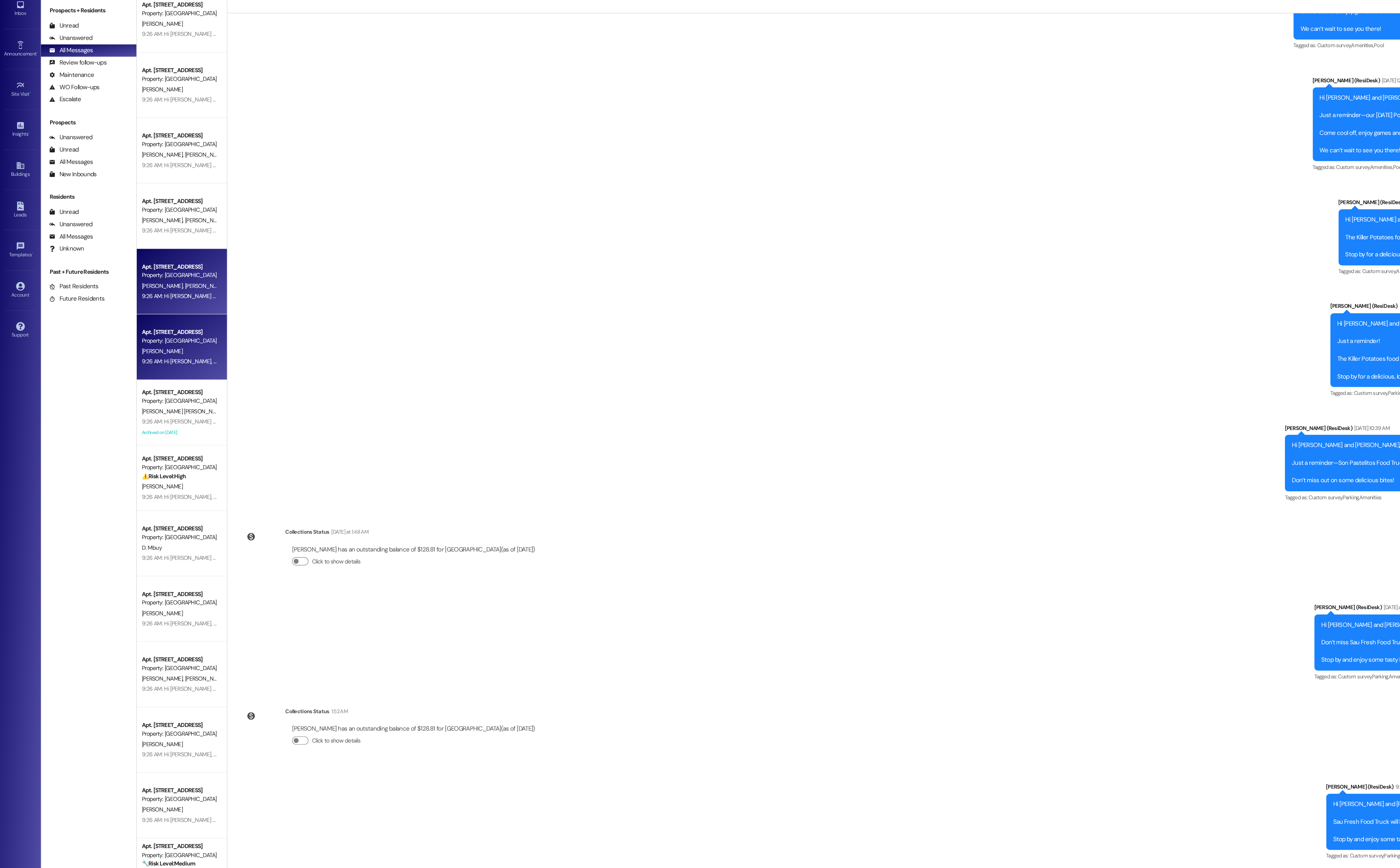
click at [160, 356] on div "9:26 AM: Hi [PERSON_NAME], [PERSON_NAME] Fresh Food Truck will be at the Office…" at bounding box center [303, 355] width 356 height 7
type textarea "Fetching suggested responses. Please feel free to read through the conversation…"
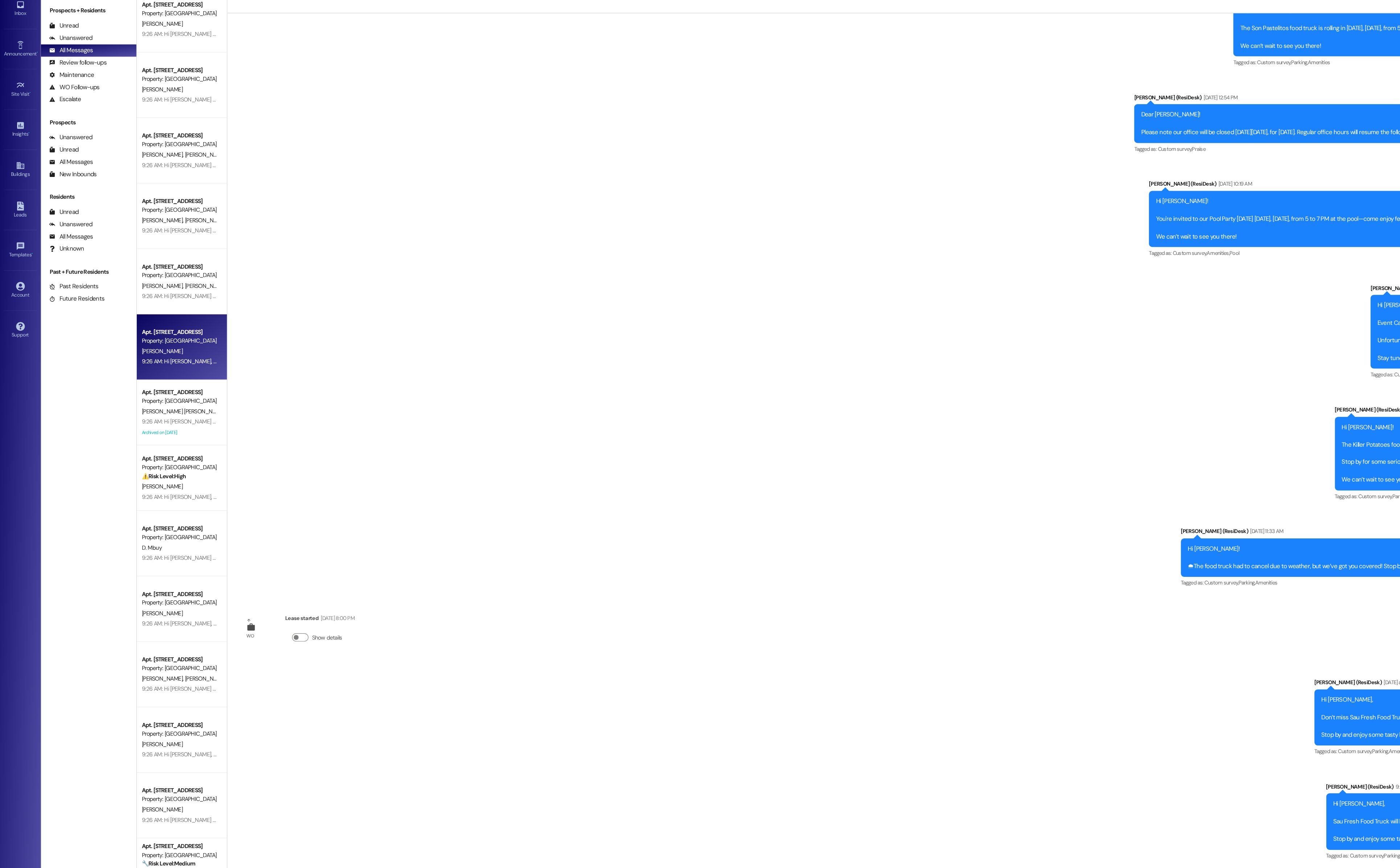
scroll to position [878, 0]
click at [147, 386] on div "9:26 AM: Hi [PERSON_NAME] and [PERSON_NAME], [PERSON_NAME] Fresh Food Truck wil…" at bounding box center [327, 409] width 403 height 7
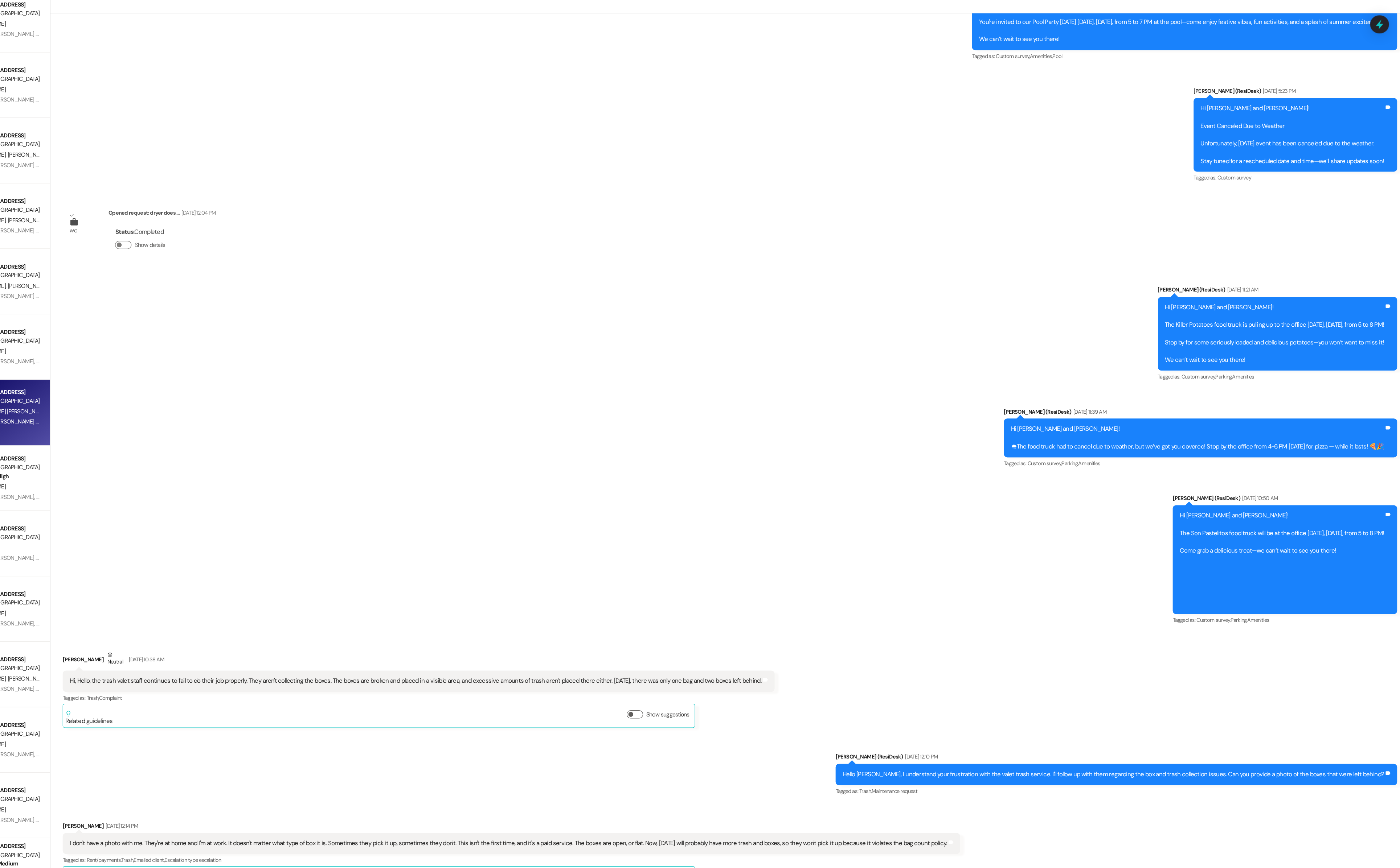
scroll to position [4269, 0]
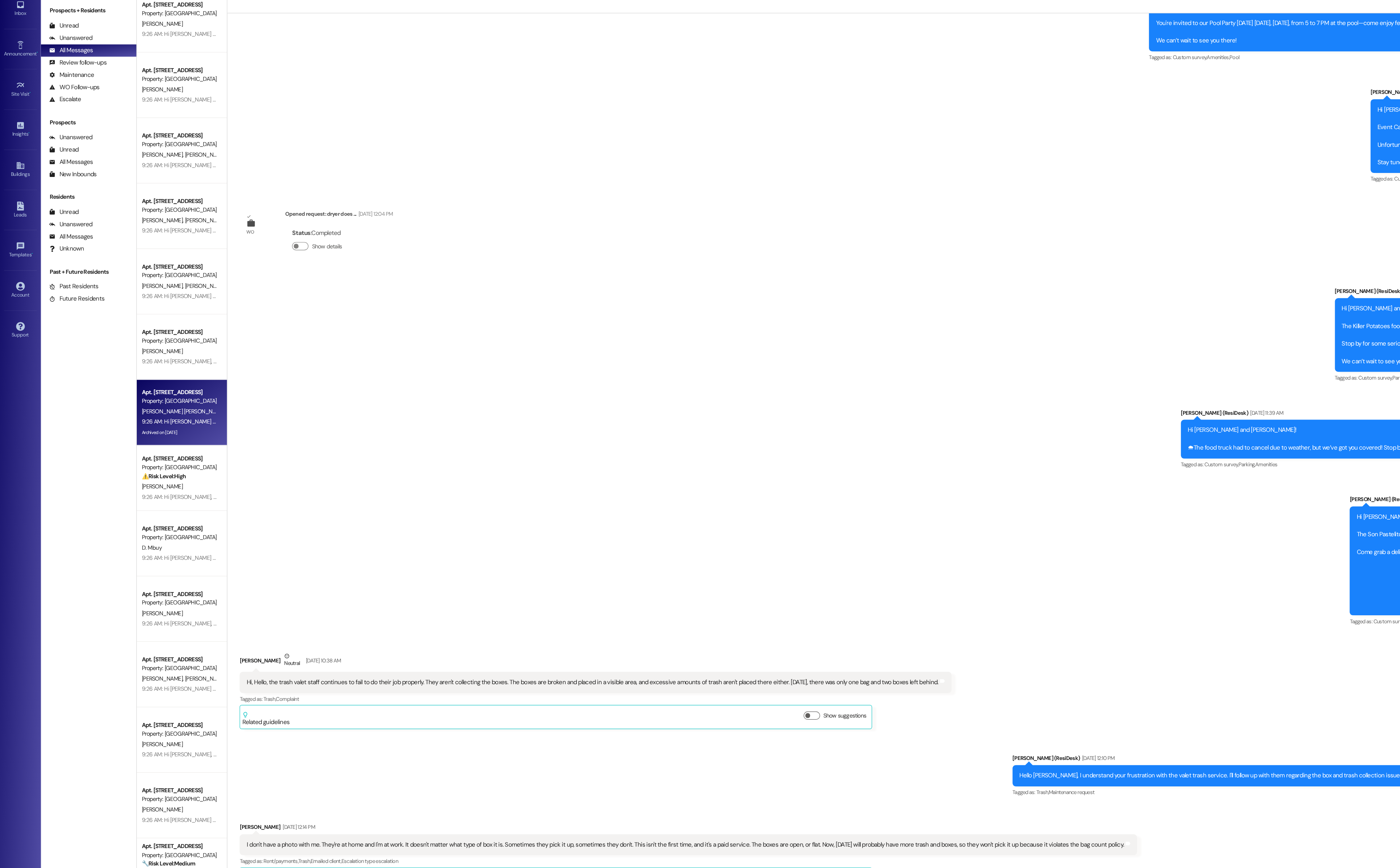
click at [197, 386] on div "Apt. [STREET_ADDRESS] Property: [GEOGRAPHIC_DATA] [GEOGRAPHIC_DATA][PERSON_NAME…" at bounding box center [760, 434] width 1278 height 868
click at [149, 386] on div "[PERSON_NAME]" at bounding box center [159, 466] width 68 height 9
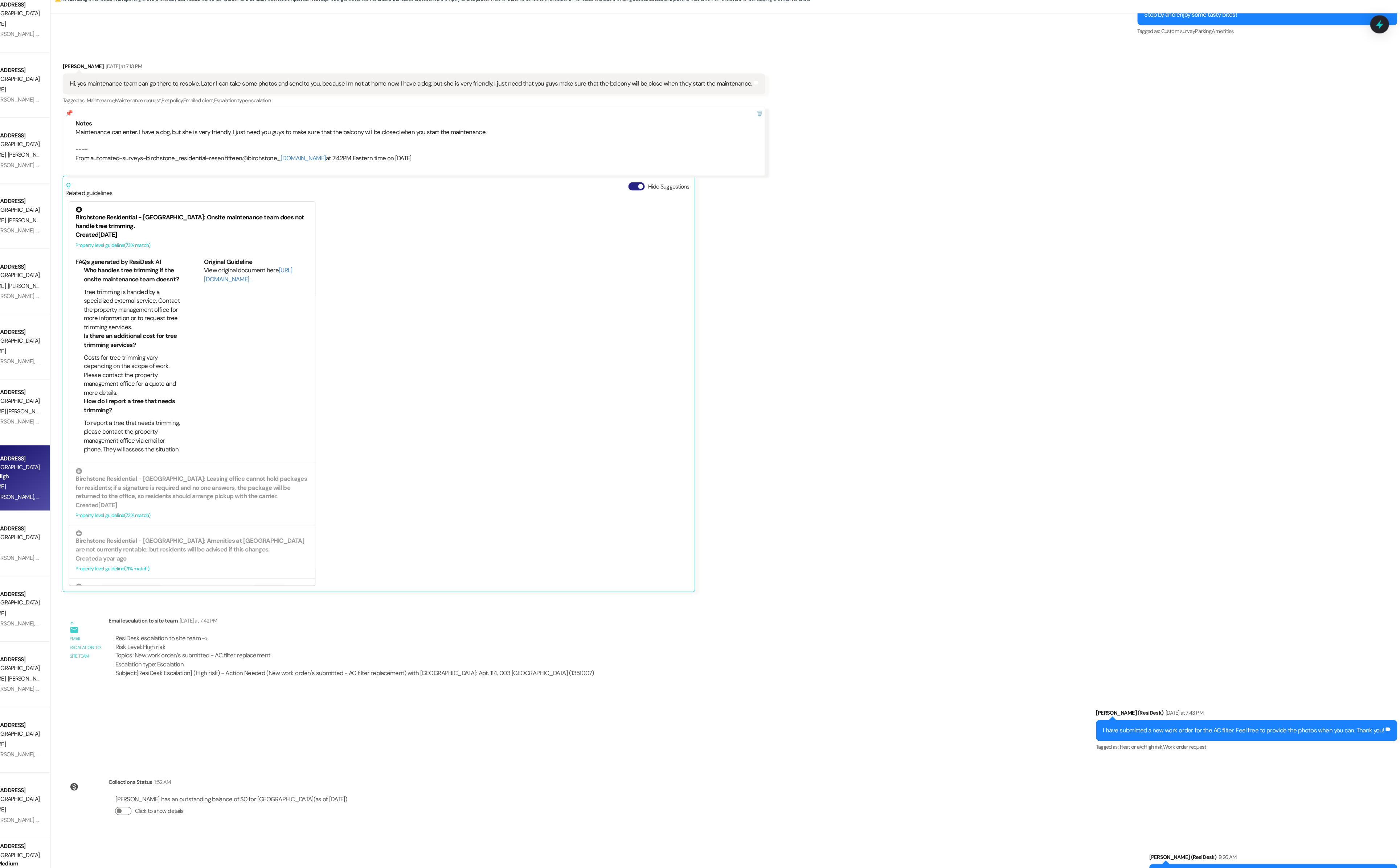
scroll to position [3087, 0]
click at [356, 206] on div "Hide Suggestions" at bounding box center [741, 202] width 57 height 8
type textarea "Hi {{first_name}}, I'm happy to help with that! I've submitted a new work order…"
click at [356, 201] on div "Related guidelines Hide Suggestions" at bounding box center [491, 203] width 555 height 17
click at [356, 205] on button "Hide Suggestions" at bounding box center [720, 202] width 14 height 8
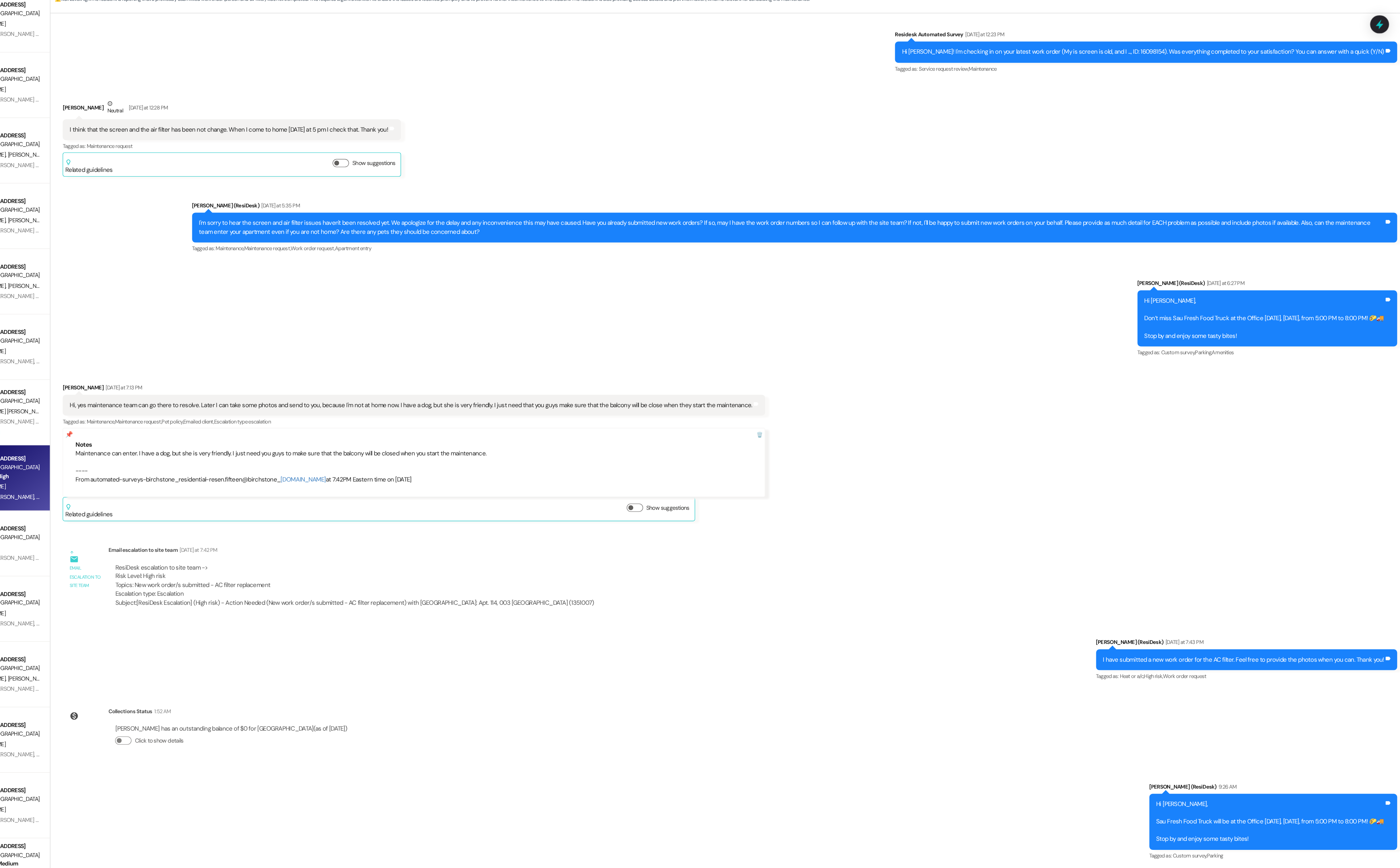
scroll to position [2809, 0]
